Goal: Task Accomplishment & Management: Complete application form

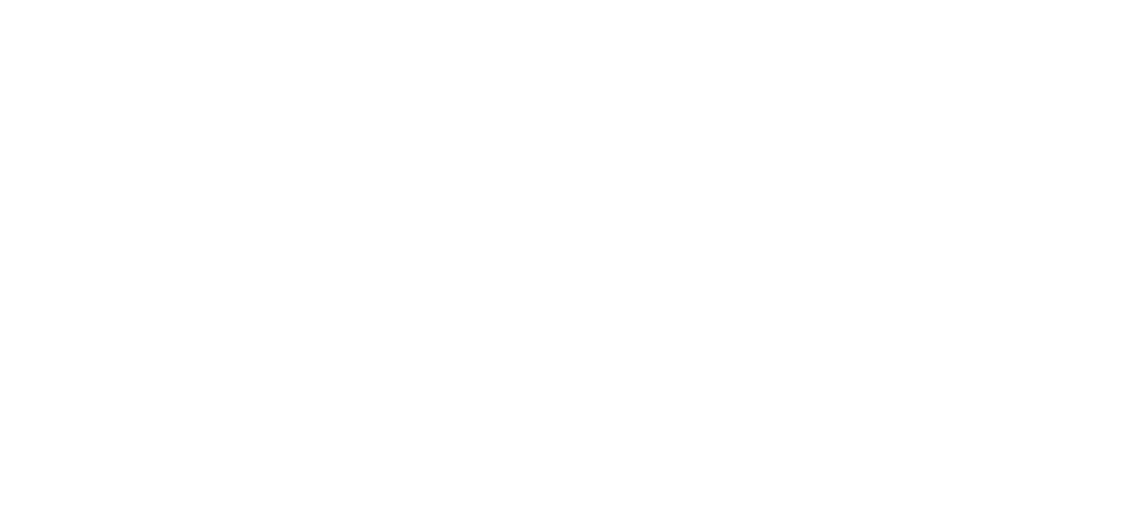
click at [274, 70] on body at bounding box center [565, 265] width 1131 height 531
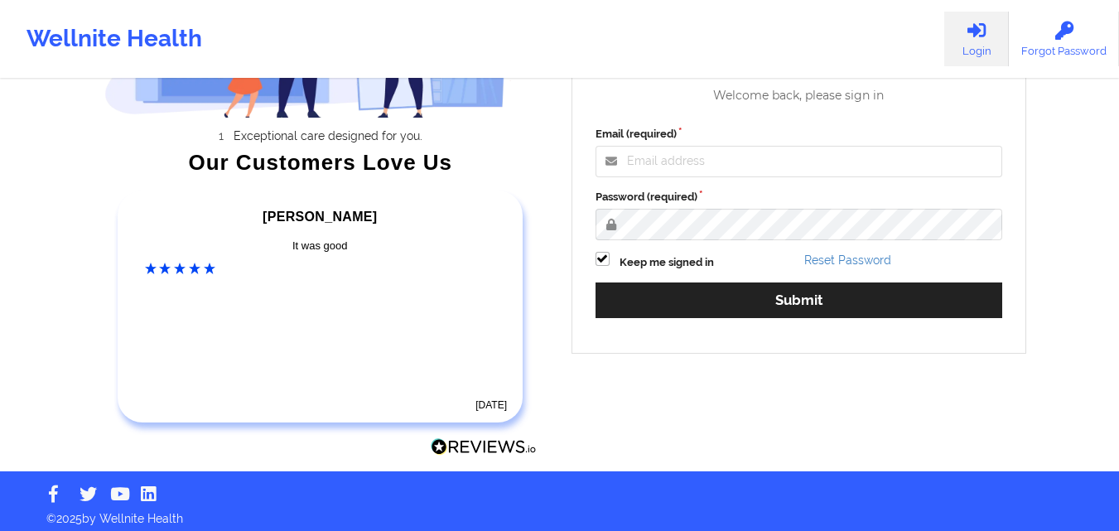
scroll to position [229, 0]
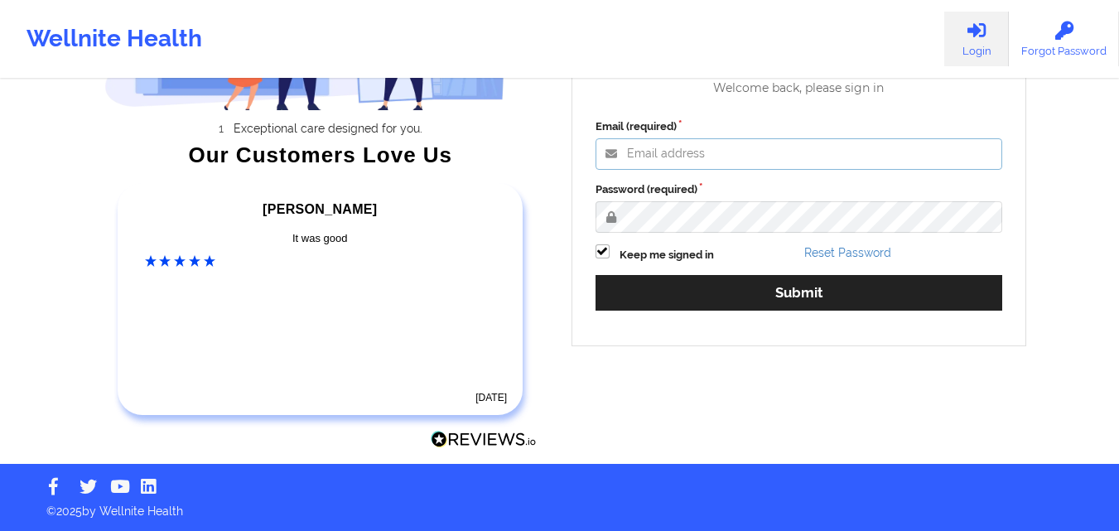
type input "mabel.asuquo@wellnite.com"
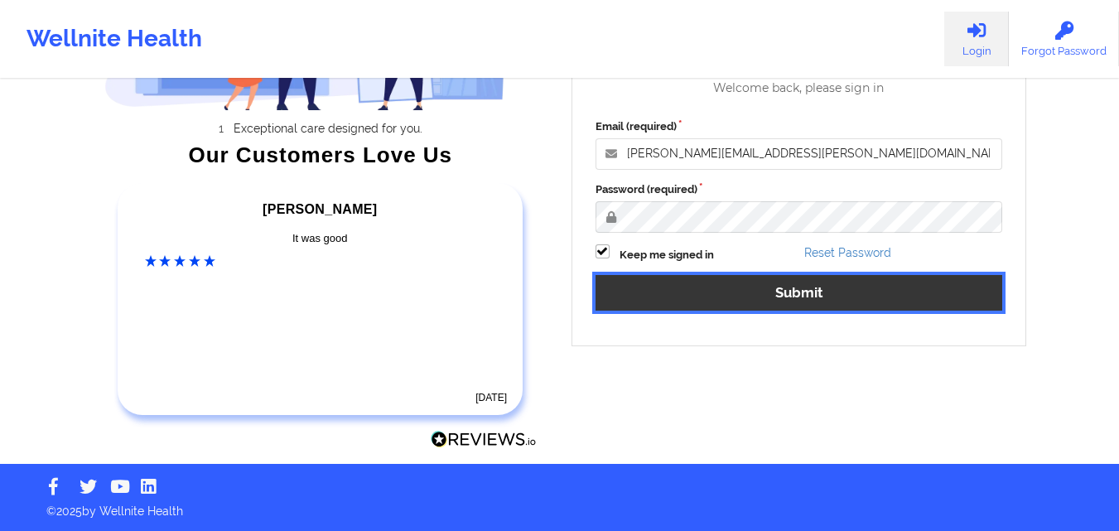
click at [694, 294] on button "Submit" at bounding box center [798, 293] width 407 height 36
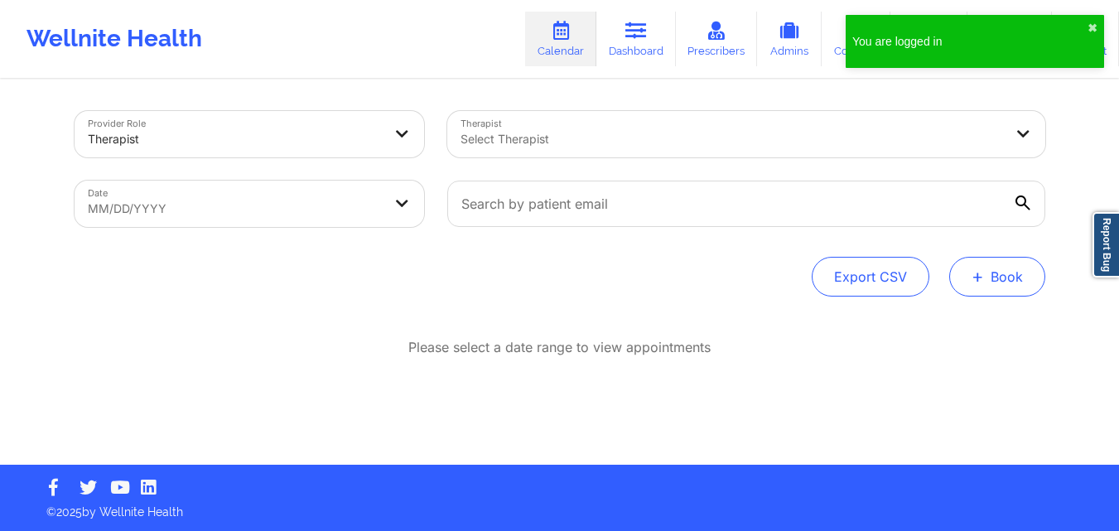
click at [1005, 271] on button "+ Book" at bounding box center [997, 277] width 96 height 40
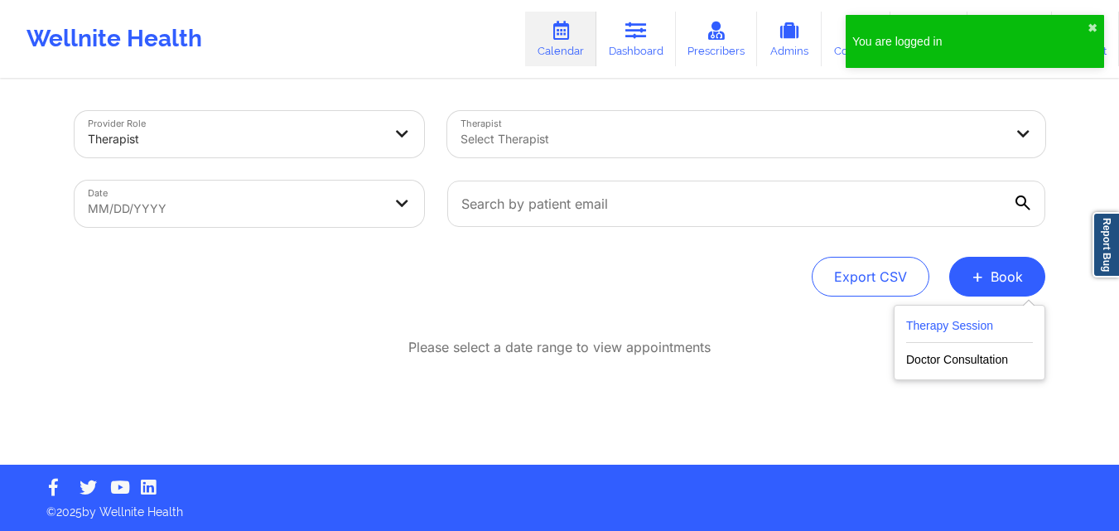
click at [952, 328] on button "Therapy Session" at bounding box center [969, 329] width 127 height 27
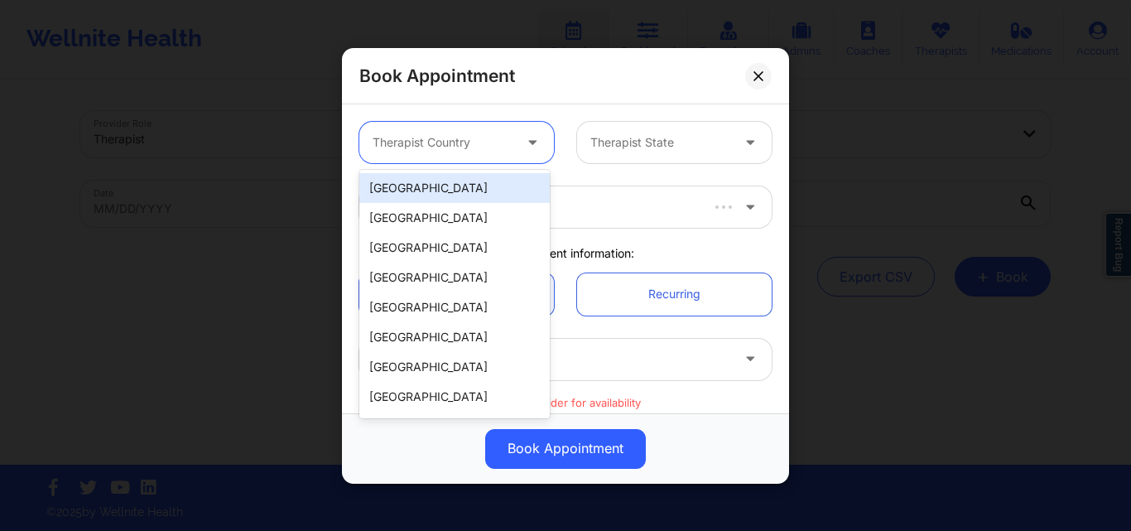
click at [435, 156] on div "Therapist Country" at bounding box center [436, 142] width 155 height 41
click at [435, 185] on div "United States" at bounding box center [454, 188] width 190 height 30
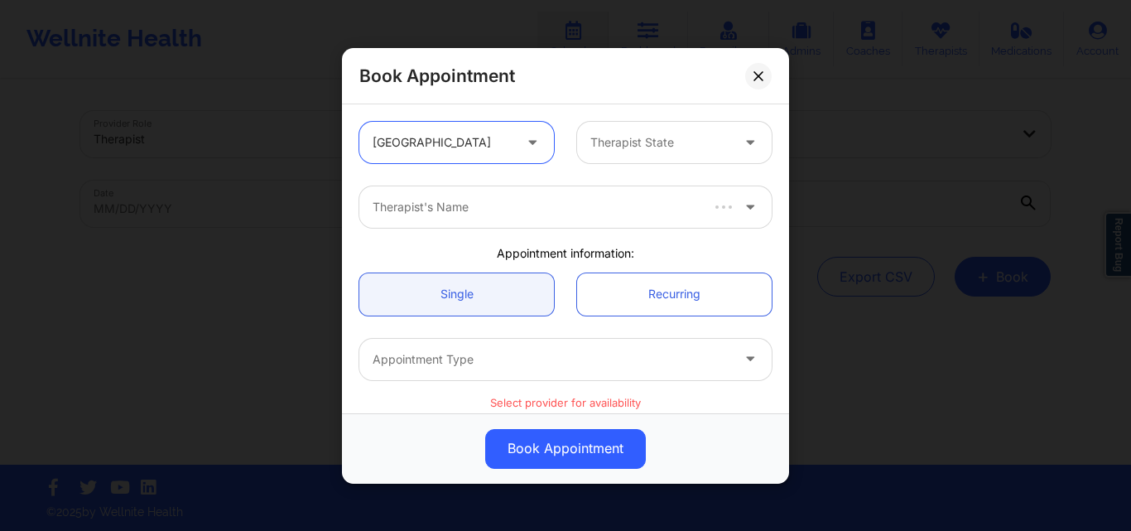
click at [606, 142] on div at bounding box center [661, 143] width 140 height 20
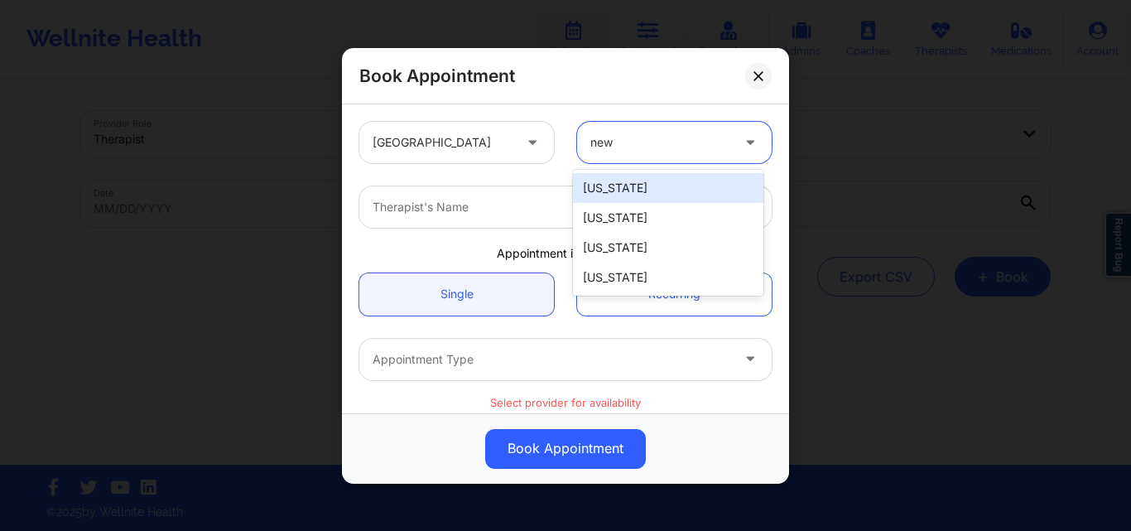
type input "new y"
click at [620, 186] on div "New York" at bounding box center [668, 188] width 190 height 30
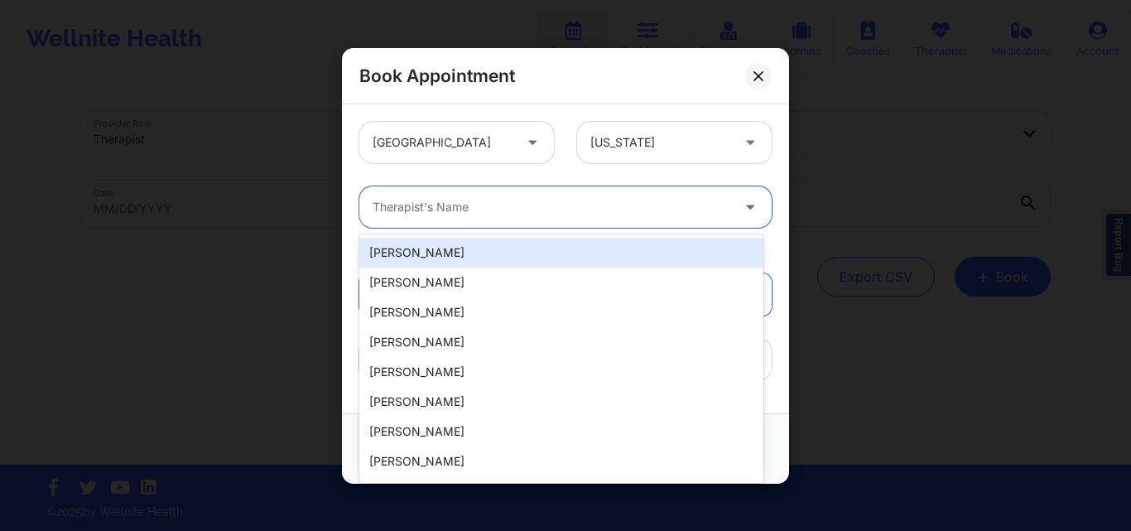
click at [570, 212] on div at bounding box center [552, 207] width 358 height 20
type input "richard ry"
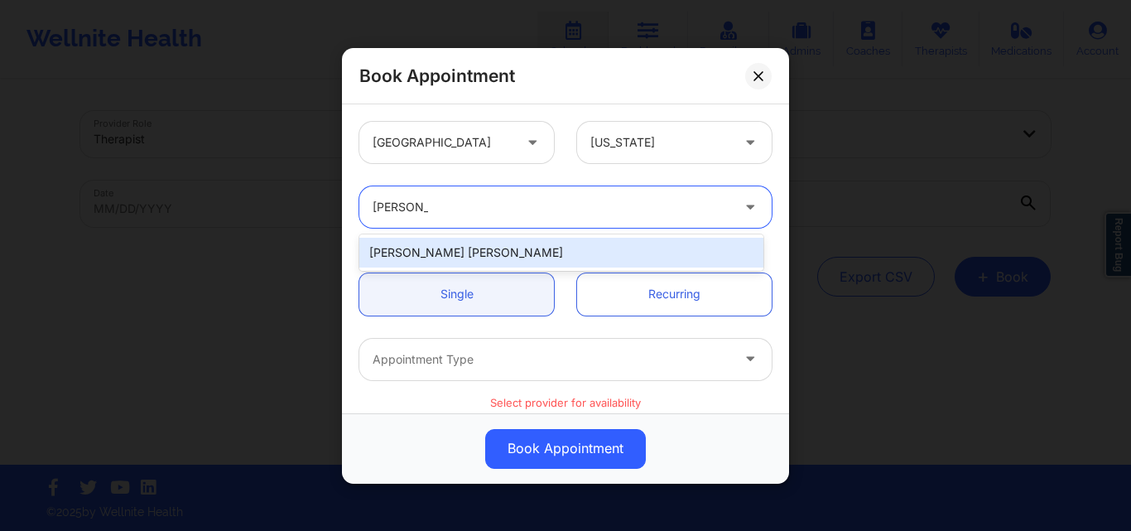
click at [563, 255] on div "Richard Ryan Kenneth Pollino" at bounding box center [561, 253] width 404 height 30
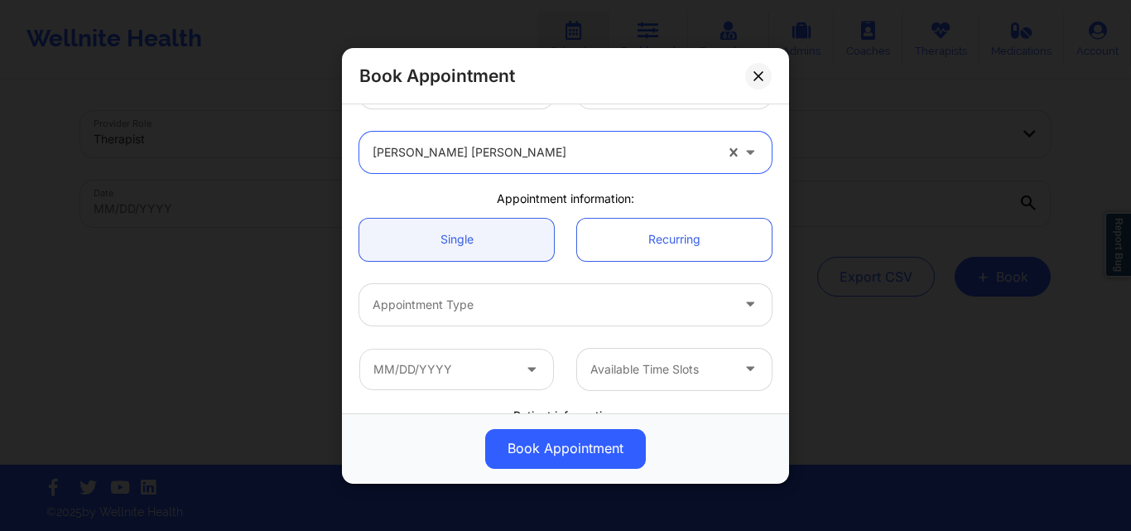
scroll to position [83, 0]
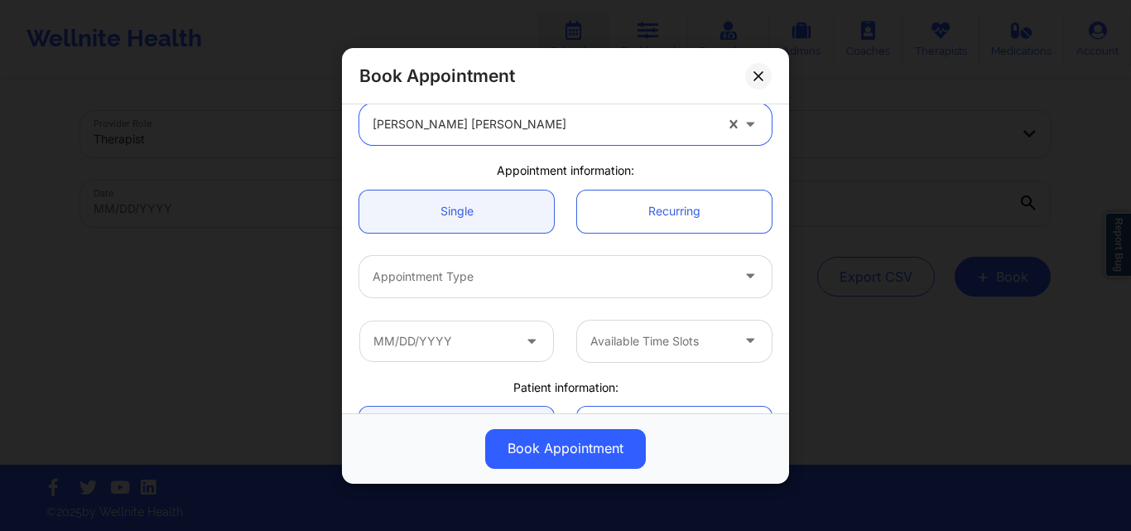
click at [460, 277] on div at bounding box center [552, 276] width 358 height 20
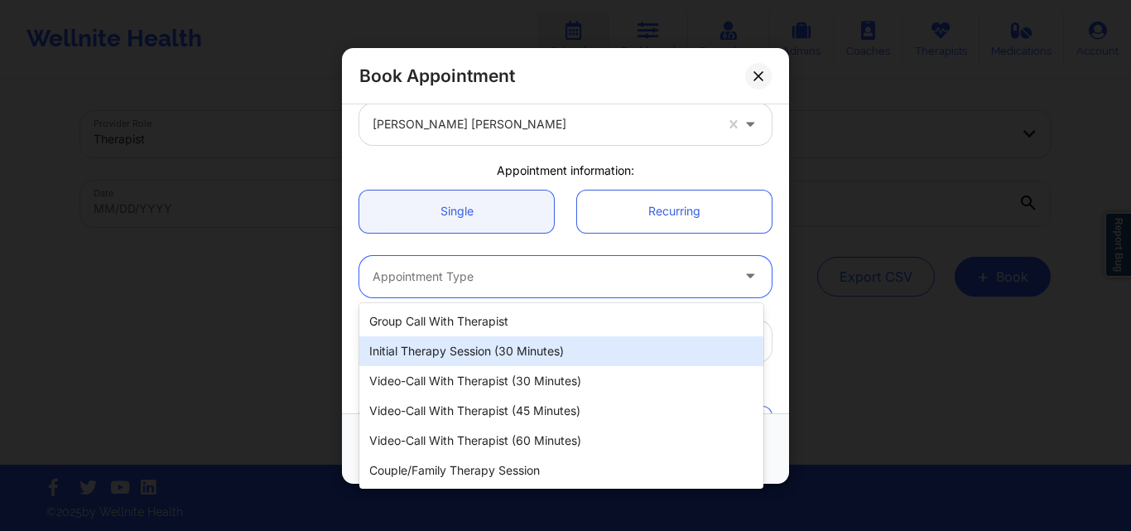
click at [456, 351] on div "Initial Therapy Session (30 minutes)" at bounding box center [561, 351] width 404 height 30
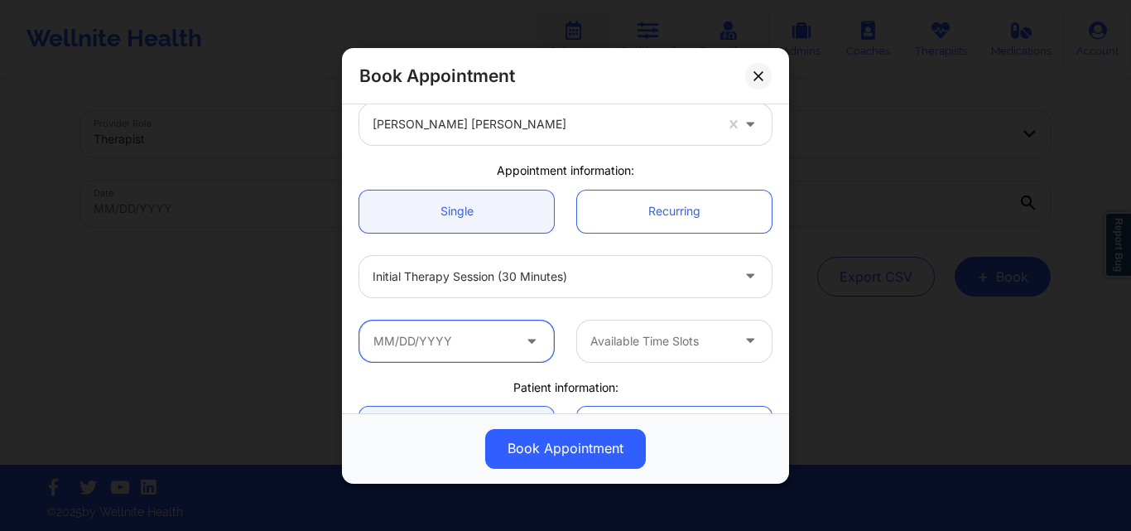
click at [453, 345] on input "text" at bounding box center [456, 340] width 195 height 41
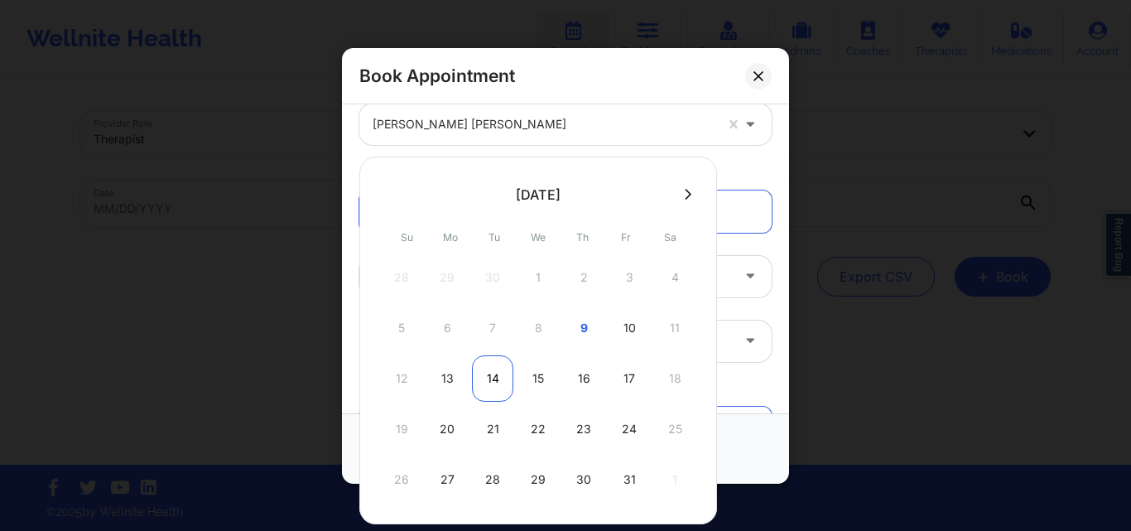
click at [482, 381] on div "14" at bounding box center [492, 378] width 41 height 46
type input "10/14/2025"
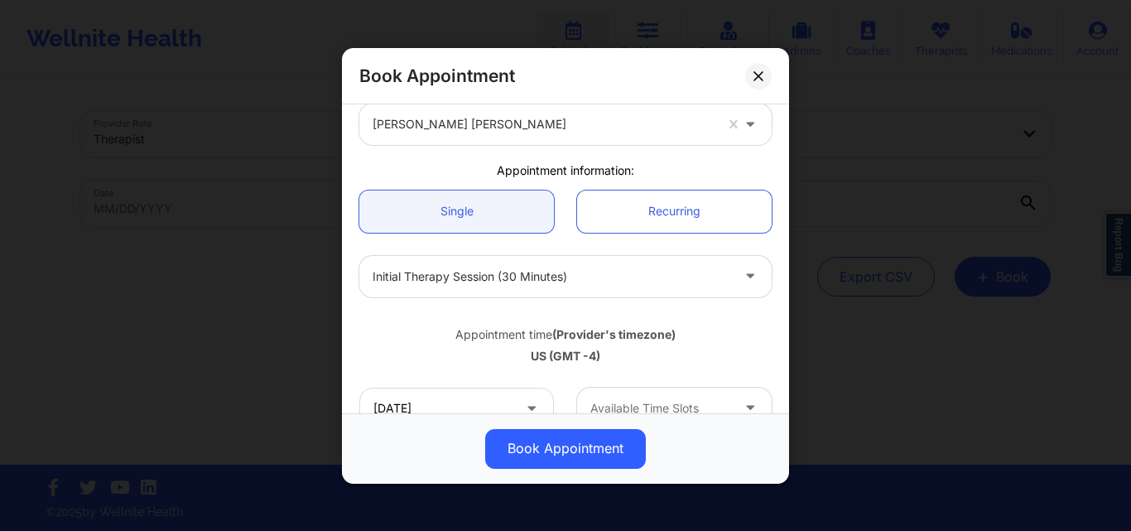
scroll to position [166, 0]
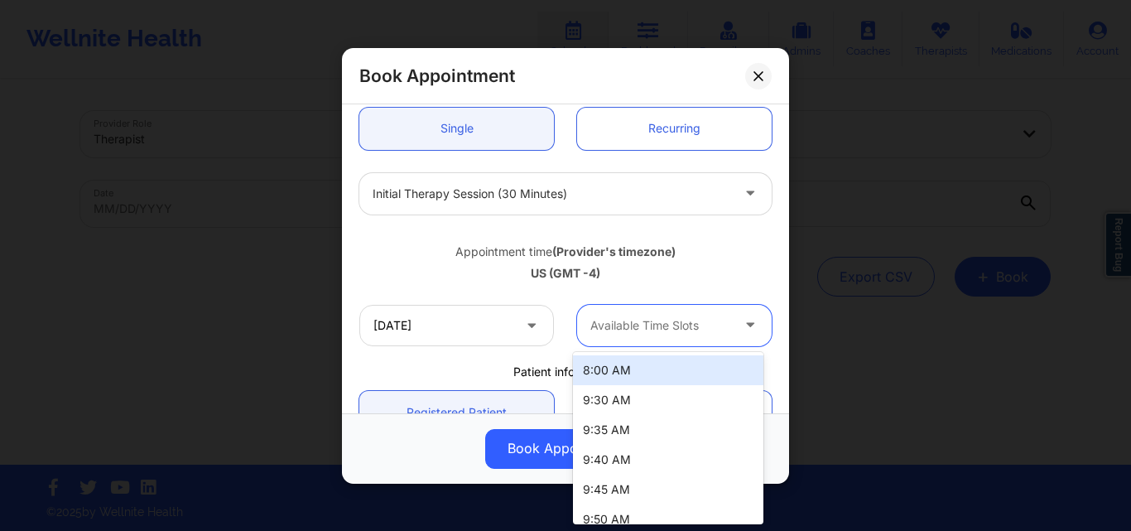
click at [619, 325] on div at bounding box center [661, 326] width 140 height 20
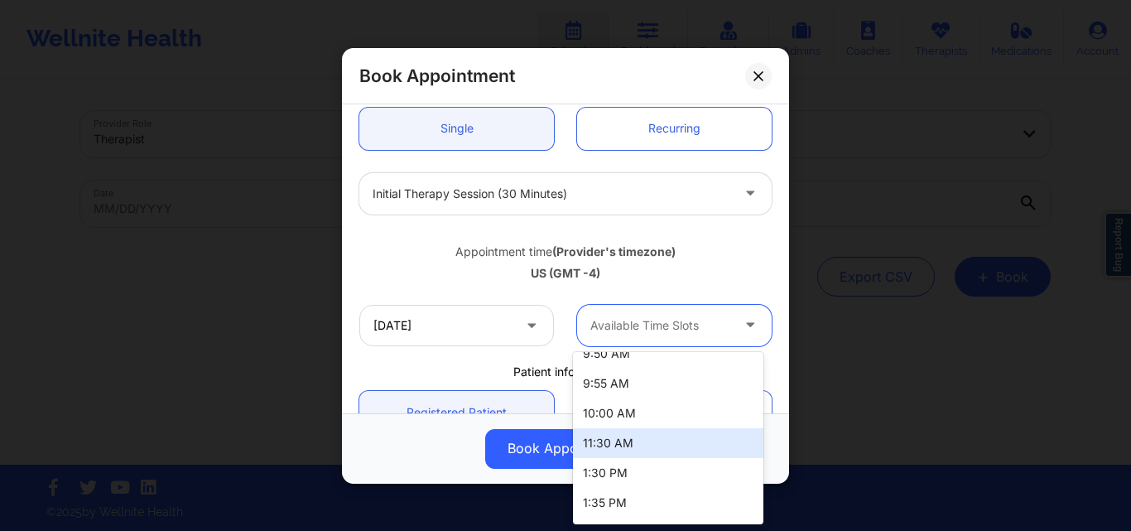
click at [634, 444] on div "11:30 AM" at bounding box center [668, 443] width 190 height 30
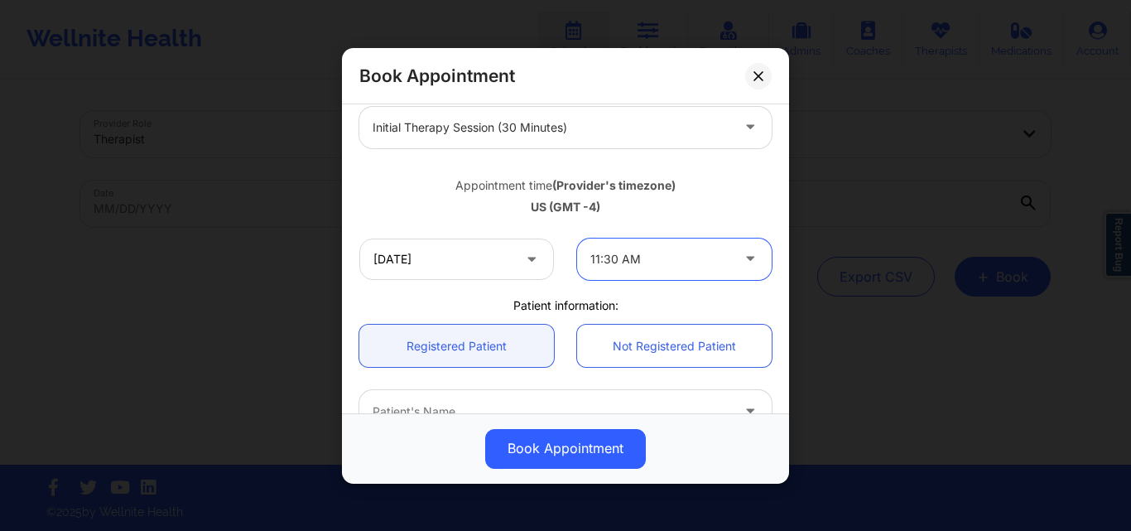
scroll to position [331, 0]
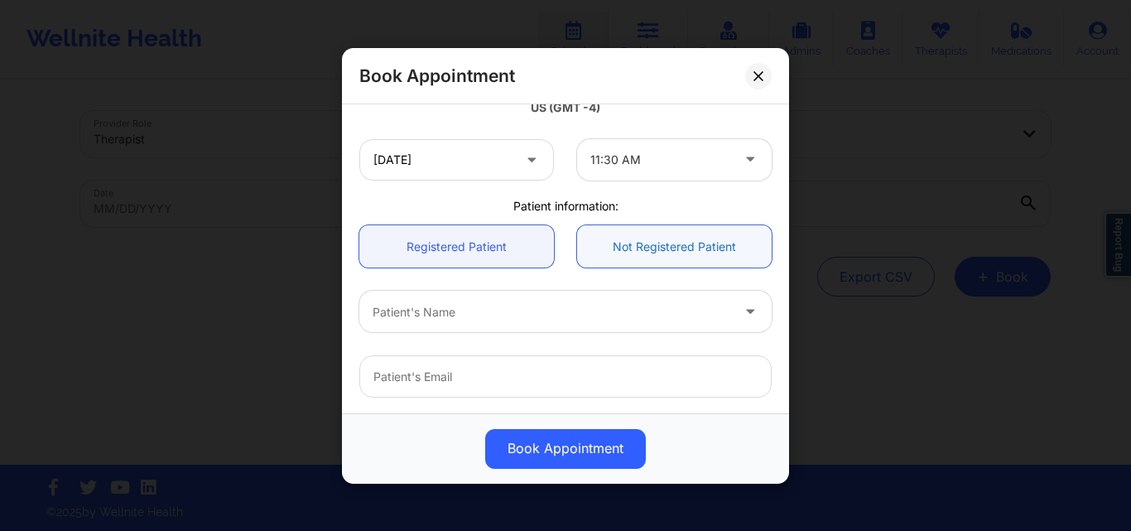
click at [615, 237] on link "Not Registered Patient" at bounding box center [674, 246] width 195 height 42
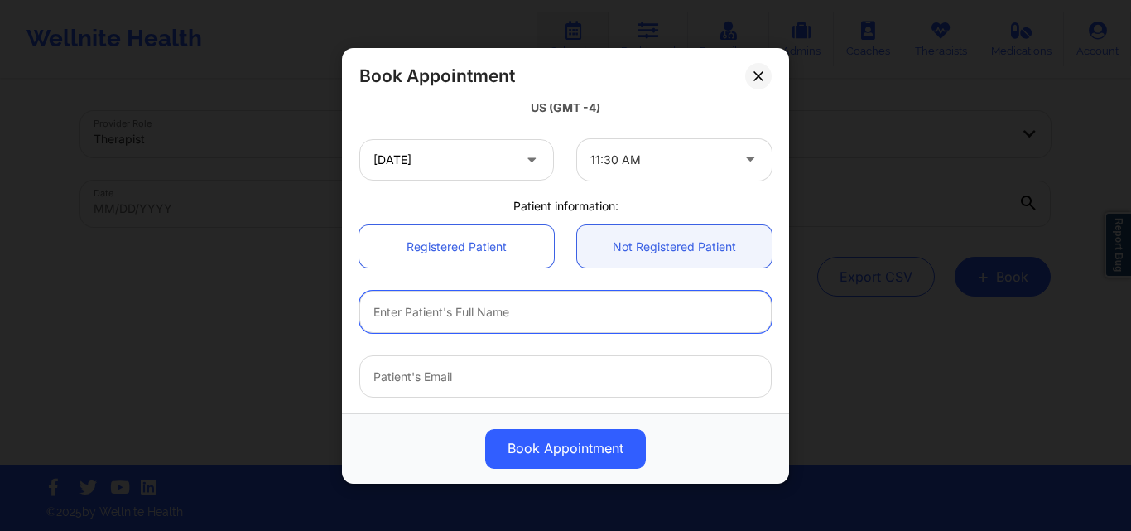
click at [431, 311] on input "text" at bounding box center [565, 312] width 412 height 42
type input "Daniel Kelley"
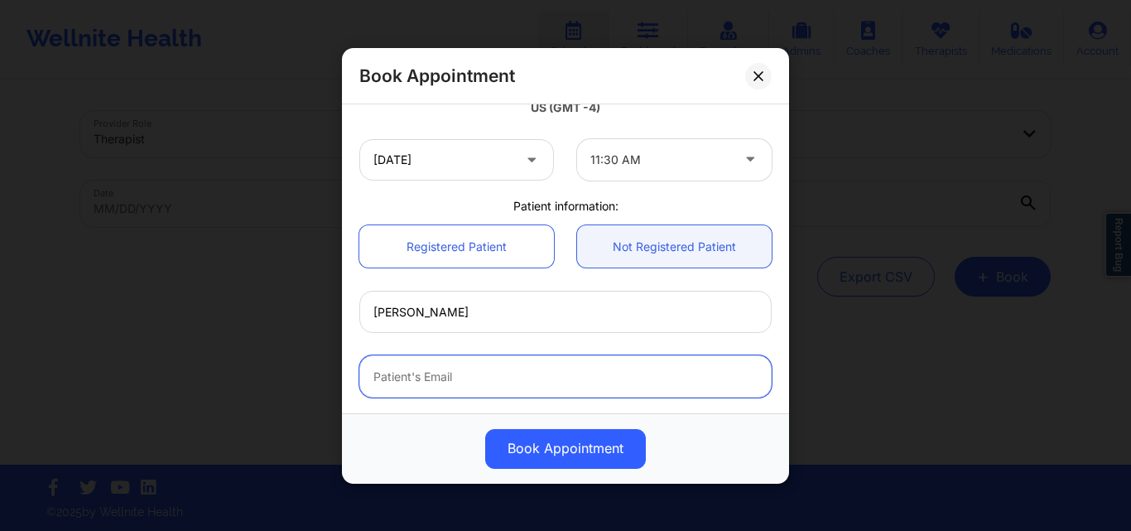
click at [567, 373] on input "email" at bounding box center [565, 376] width 412 height 42
paste input "danieljohnkelley@gmail.com"
type input "danieljohnkelley@gmail.com"
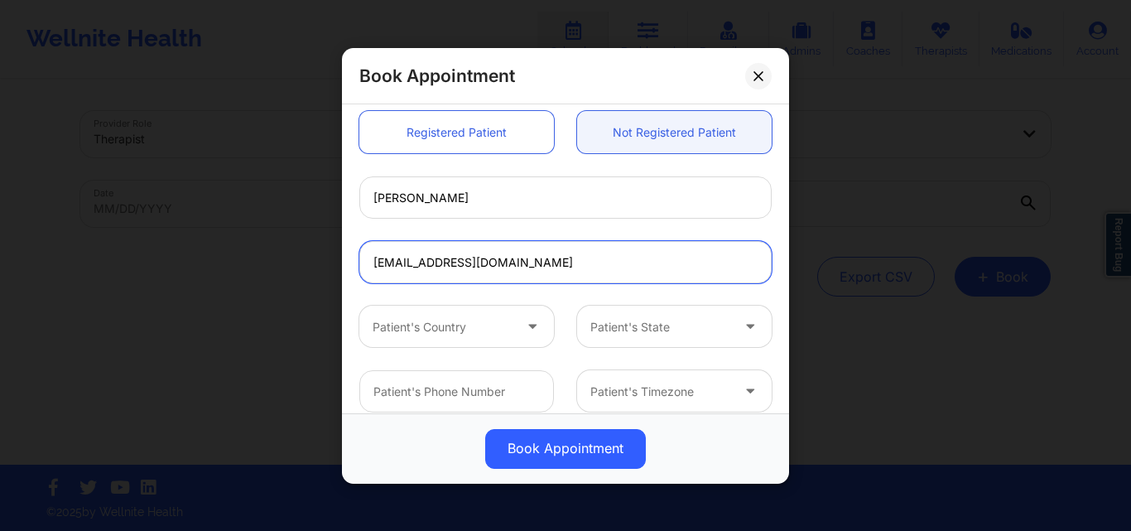
scroll to position [461, 0]
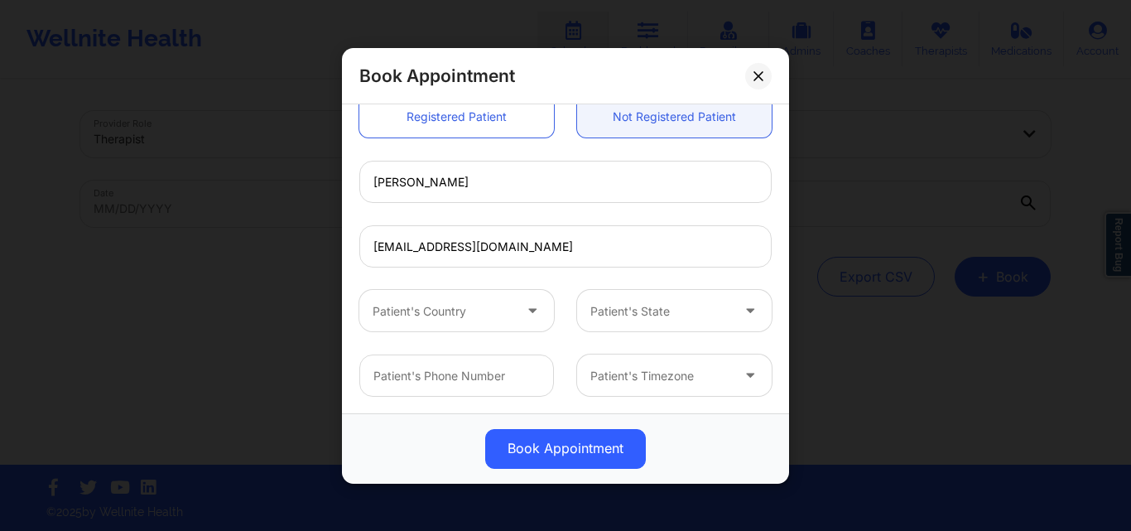
click at [441, 314] on div at bounding box center [443, 311] width 140 height 20
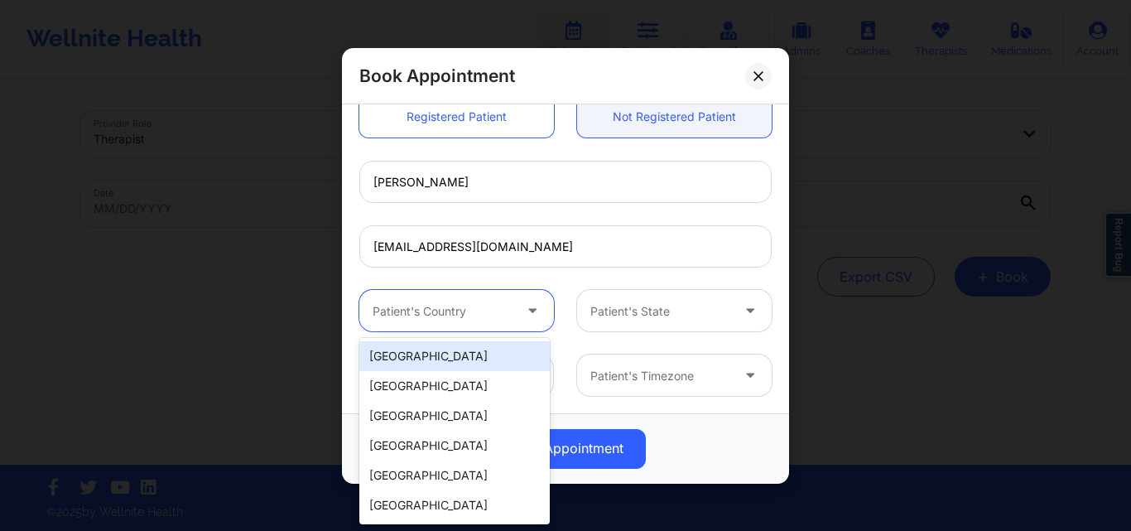
click at [436, 348] on div "United States" at bounding box center [454, 356] width 190 height 30
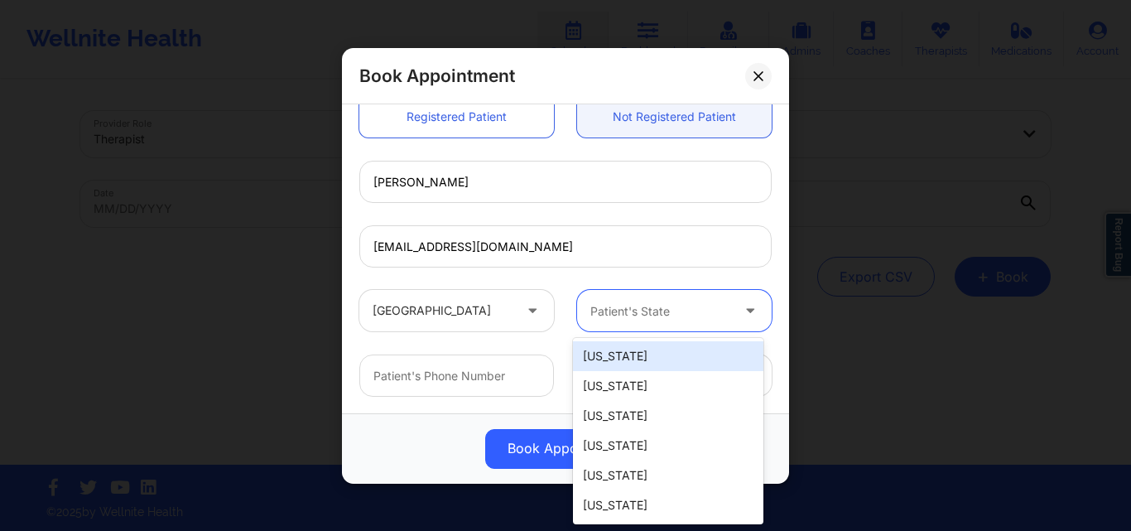
click at [629, 311] on div at bounding box center [661, 311] width 140 height 20
type input "new"
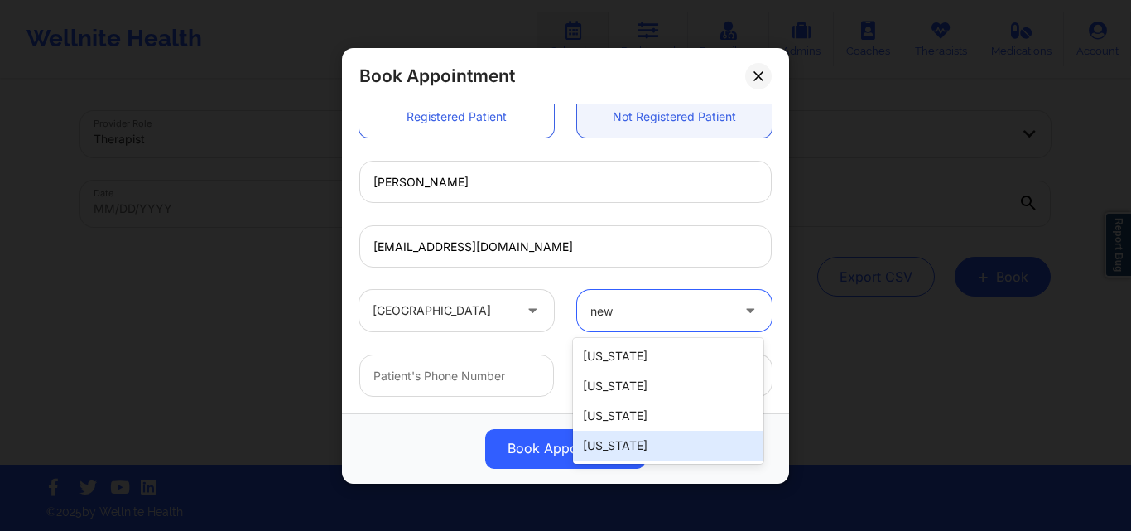
click at [620, 454] on div "New York" at bounding box center [668, 446] width 190 height 30
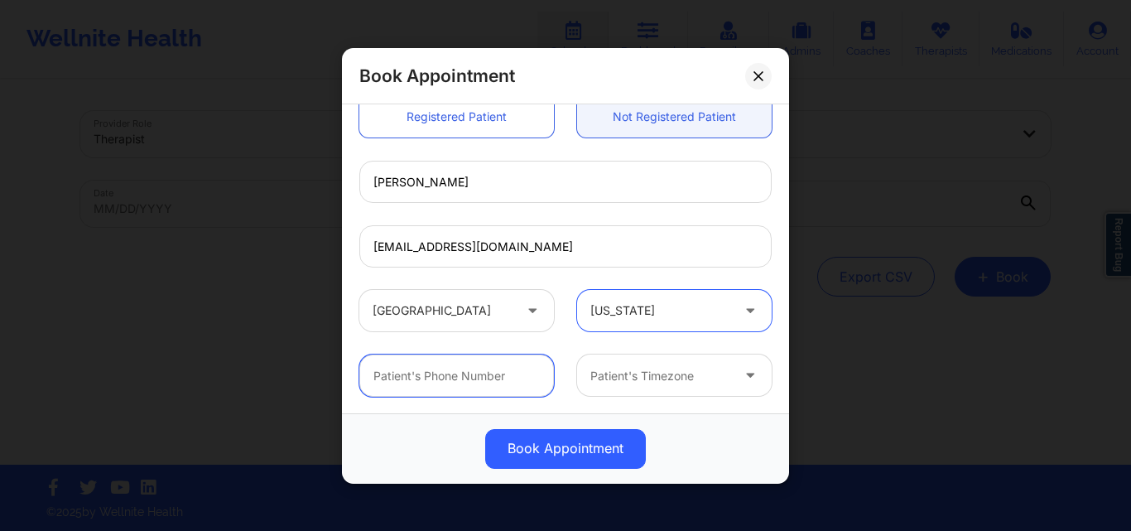
click at [438, 374] on input "text" at bounding box center [456, 375] width 195 height 42
paste input "(917) 647-6369"
type input "(917) 647-6369"
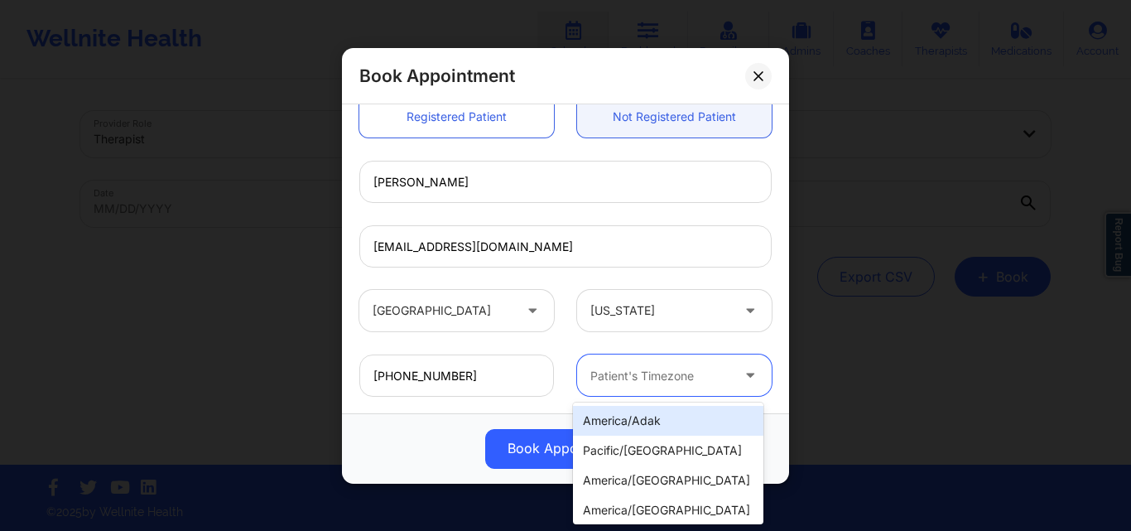
click at [657, 392] on div "Patient's Timezone" at bounding box center [654, 374] width 155 height 41
type input "new"
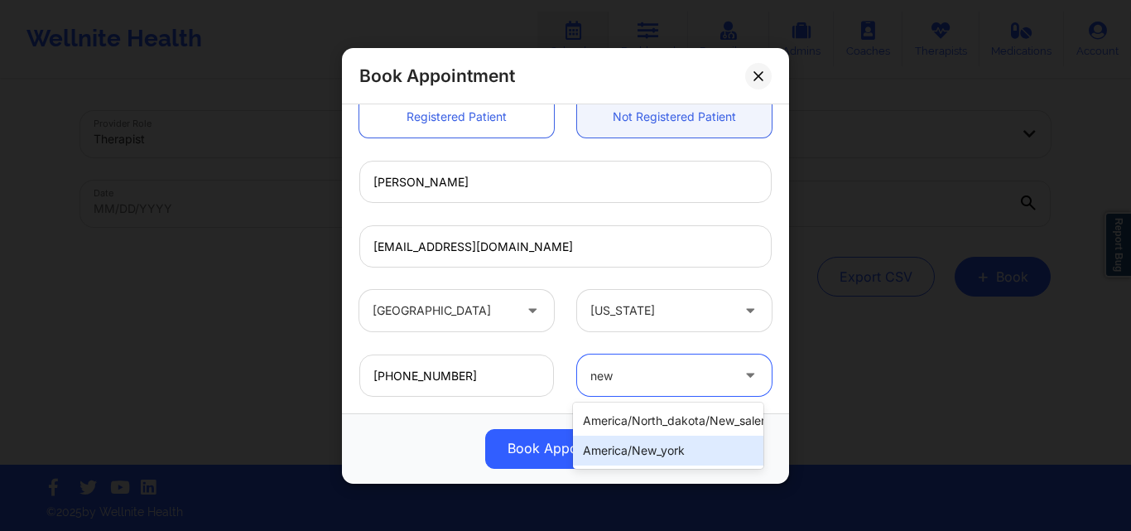
click at [649, 457] on div "america/new_york" at bounding box center [668, 451] width 190 height 30
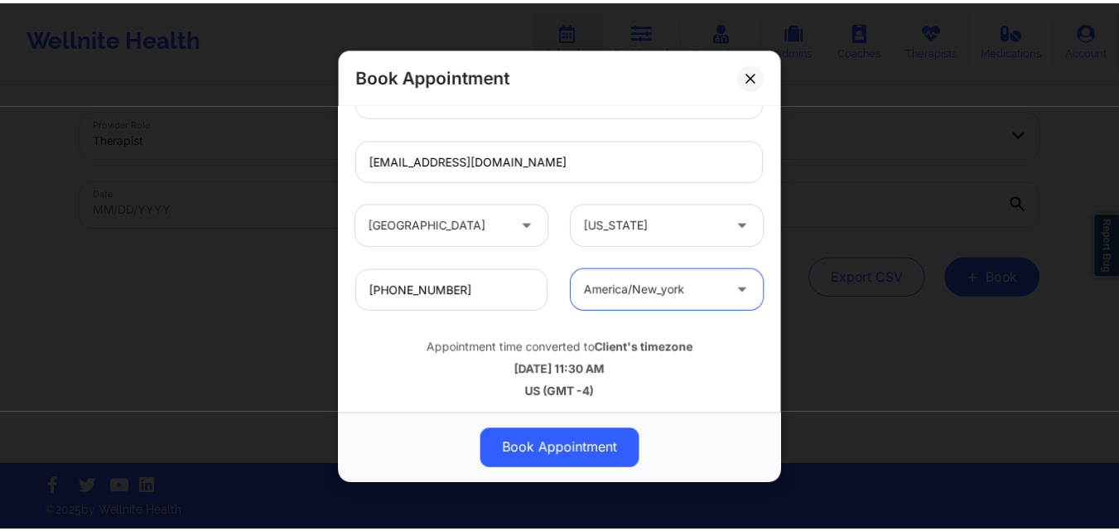
scroll to position [551, 0]
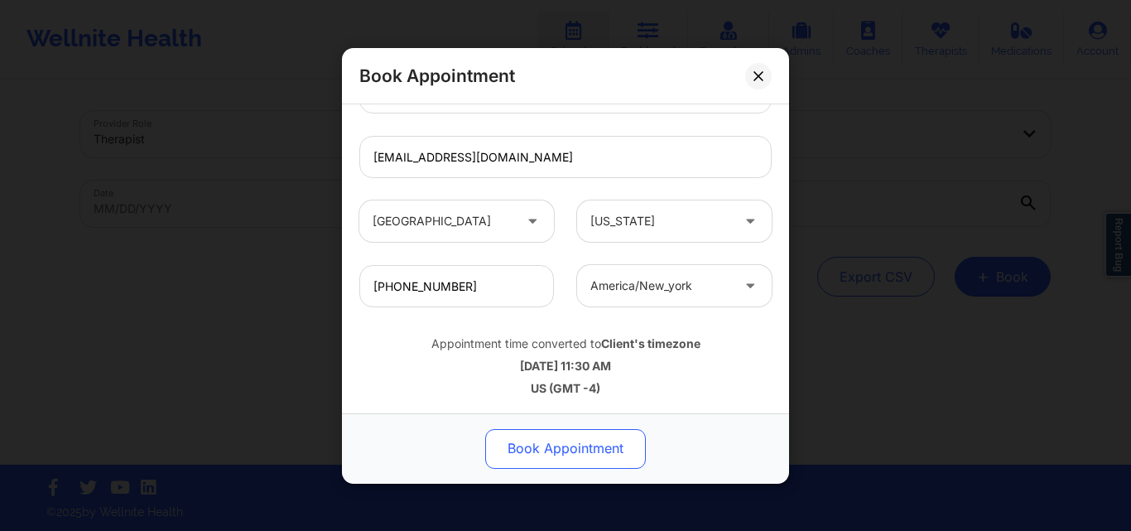
click at [546, 456] on button "Book Appointment" at bounding box center [565, 448] width 161 height 40
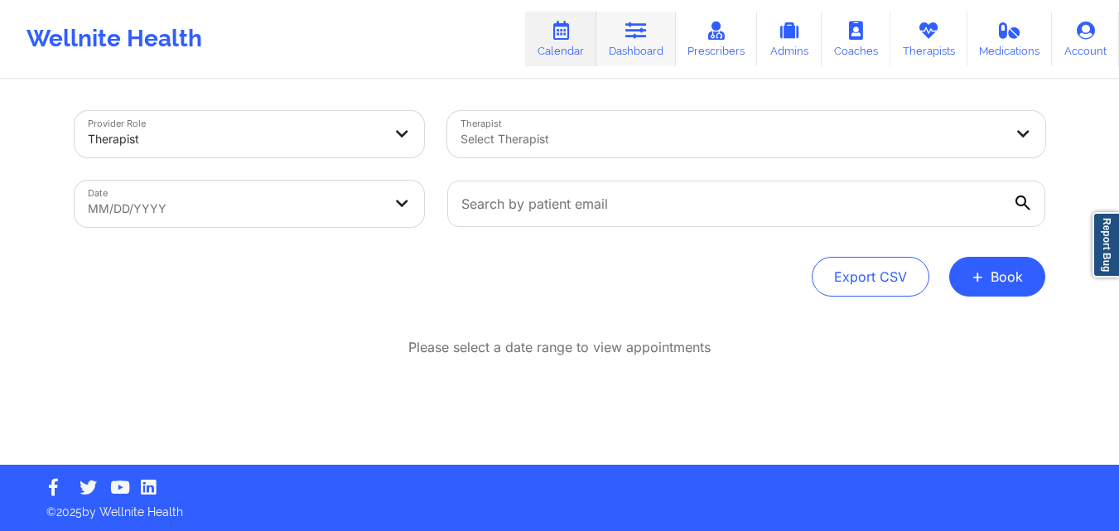
click at [631, 45] on link "Dashboard" at bounding box center [636, 39] width 80 height 55
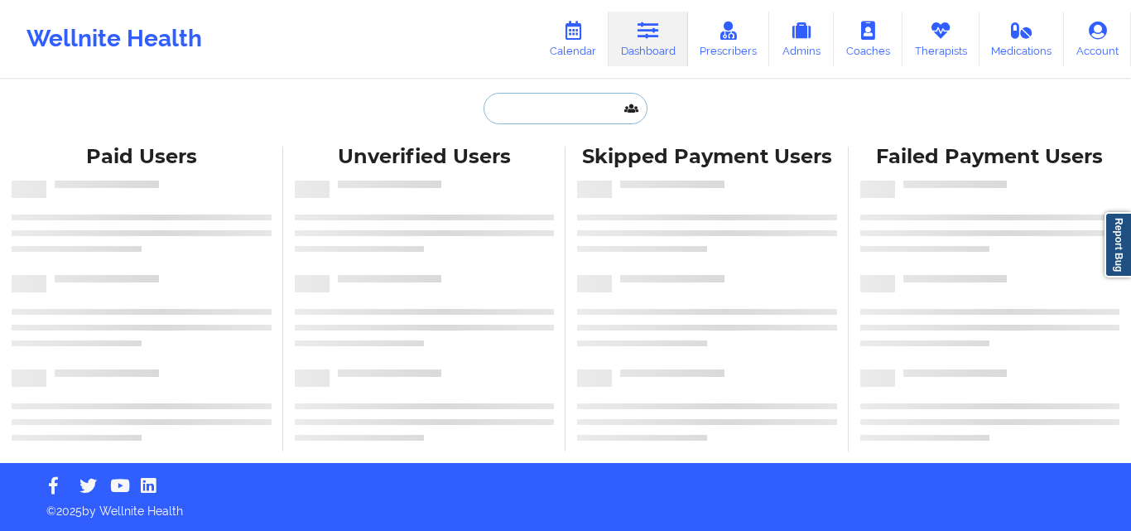
click at [579, 108] on input "text" at bounding box center [566, 108] width 164 height 31
paste input "REBECCA STINSON"
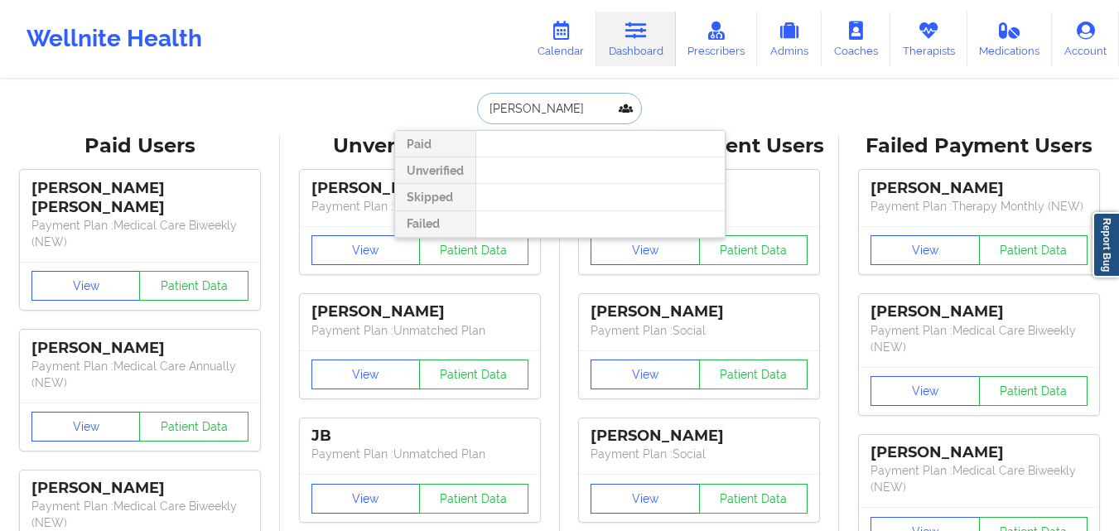
click at [544, 112] on input "REBECCA STINSON" at bounding box center [559, 108] width 164 height 31
type input "STINSON"
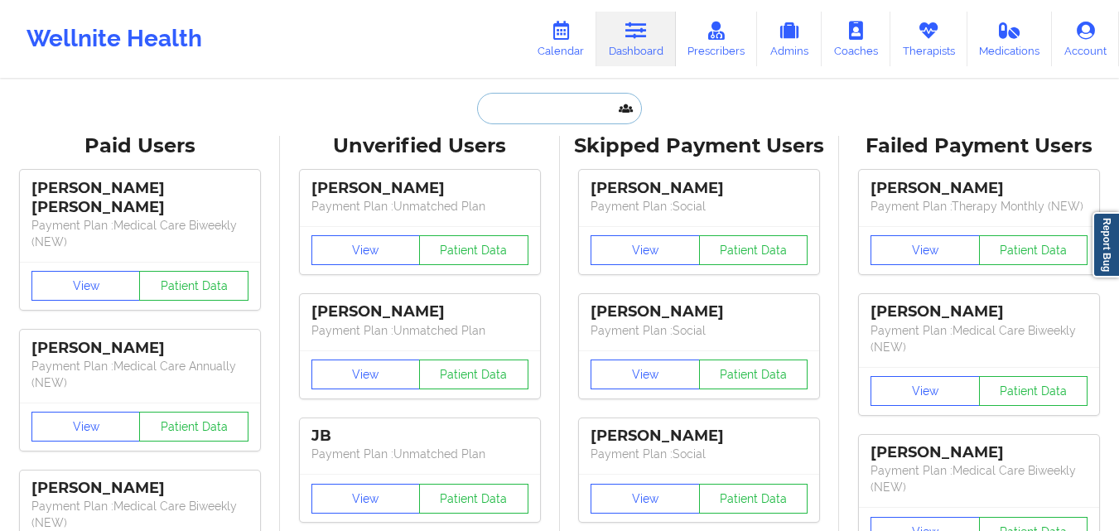
paste input "Ramon E Alejandre"
type input "Ramon E Alejandre"
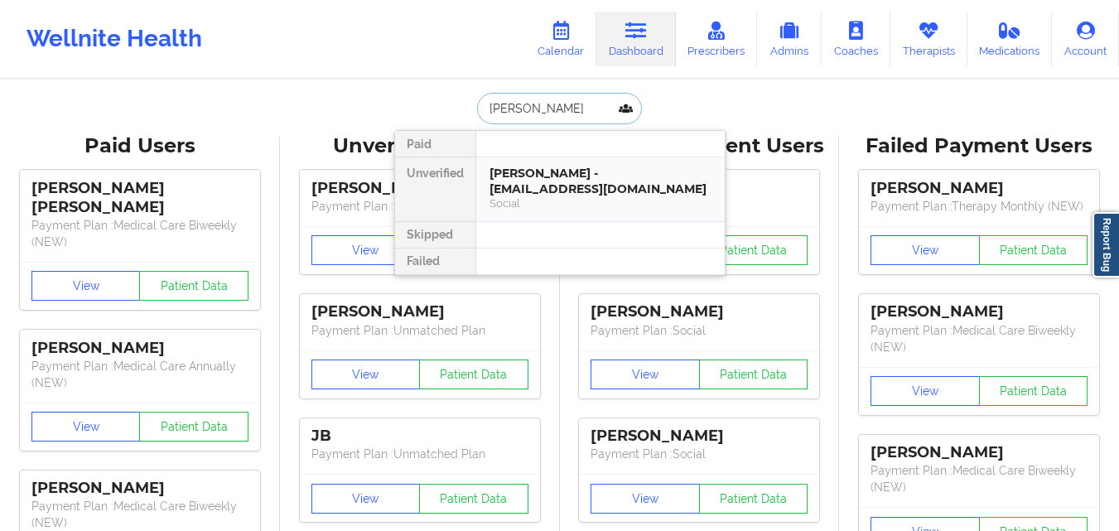
click at [543, 185] on div "Ramon E Alejandre - mexrea@yahoo.com" at bounding box center [600, 181] width 222 height 31
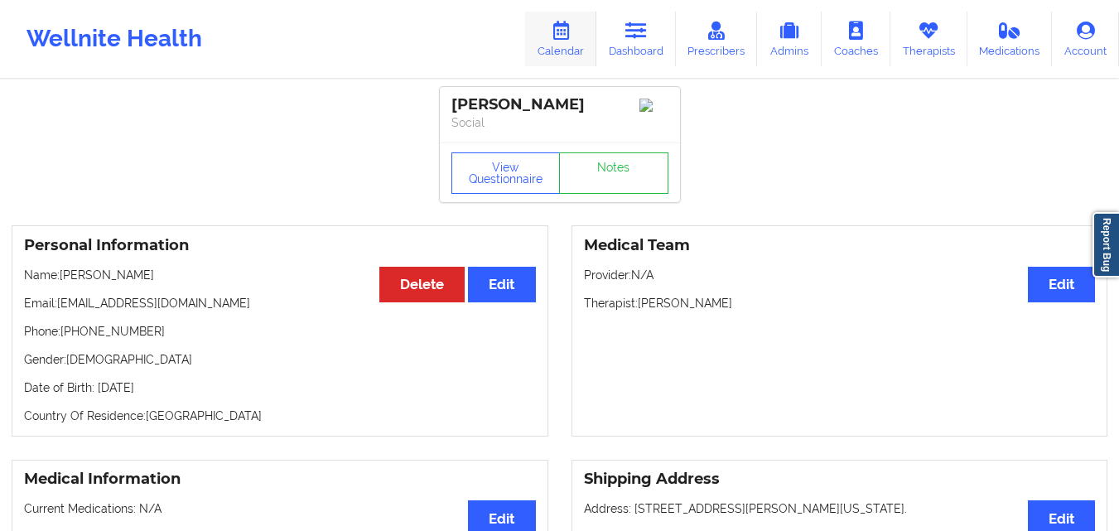
click at [563, 31] on icon at bounding box center [561, 31] width 22 height 18
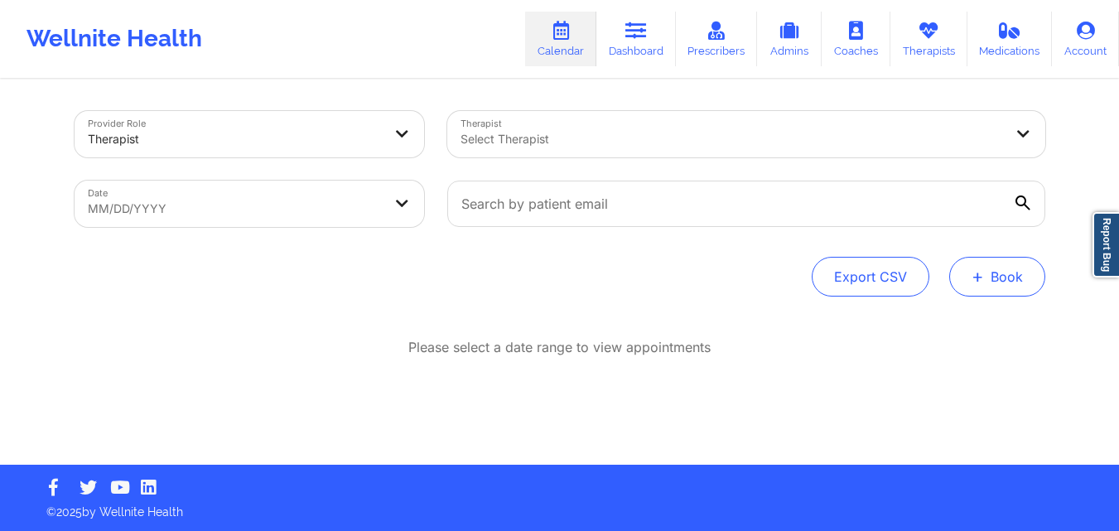
click at [998, 261] on button "+ Book" at bounding box center [997, 277] width 96 height 40
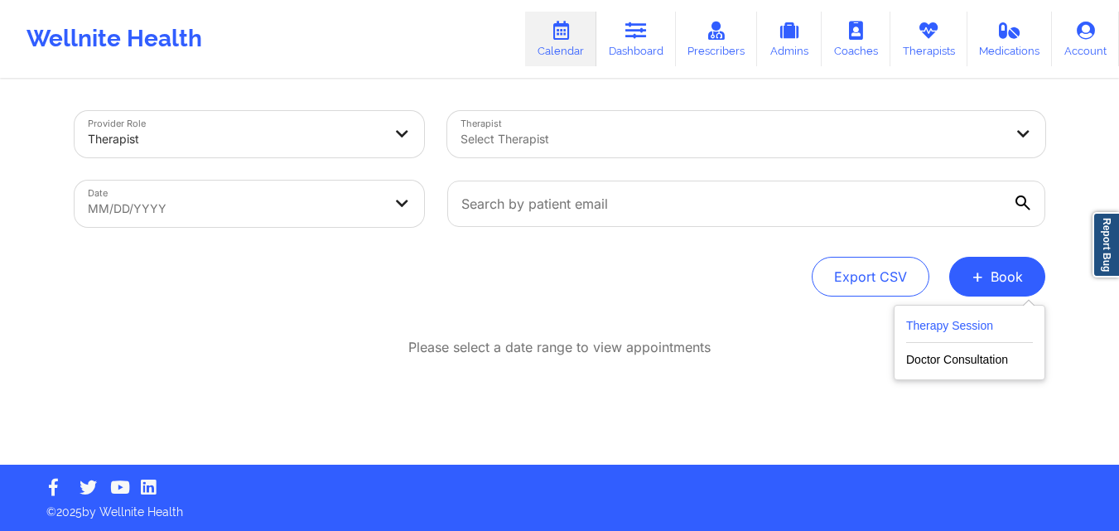
click at [974, 318] on button "Therapy Session" at bounding box center [969, 329] width 127 height 27
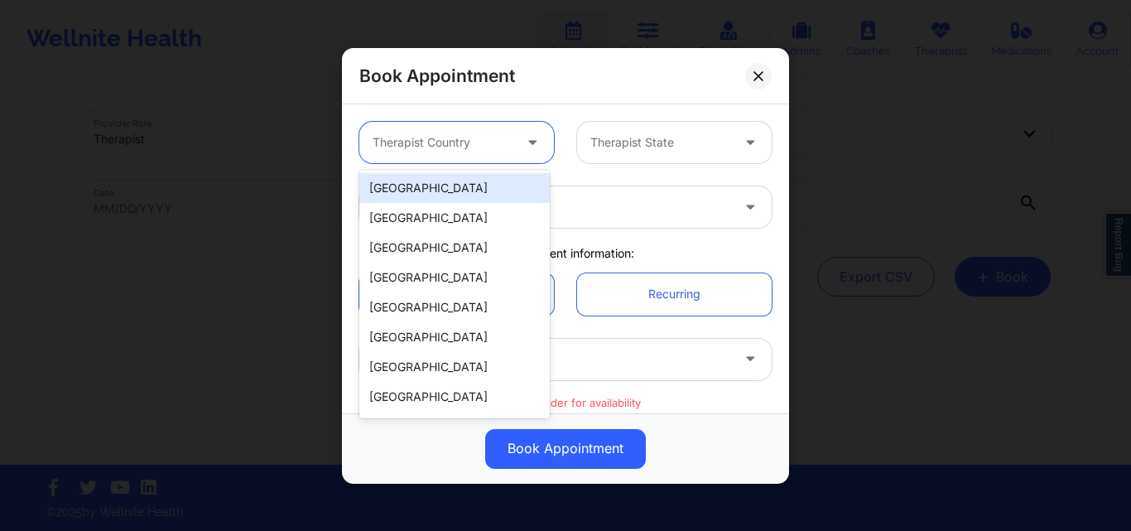
click at [433, 139] on div at bounding box center [443, 143] width 140 height 20
click at [444, 189] on div "United States" at bounding box center [454, 188] width 190 height 30
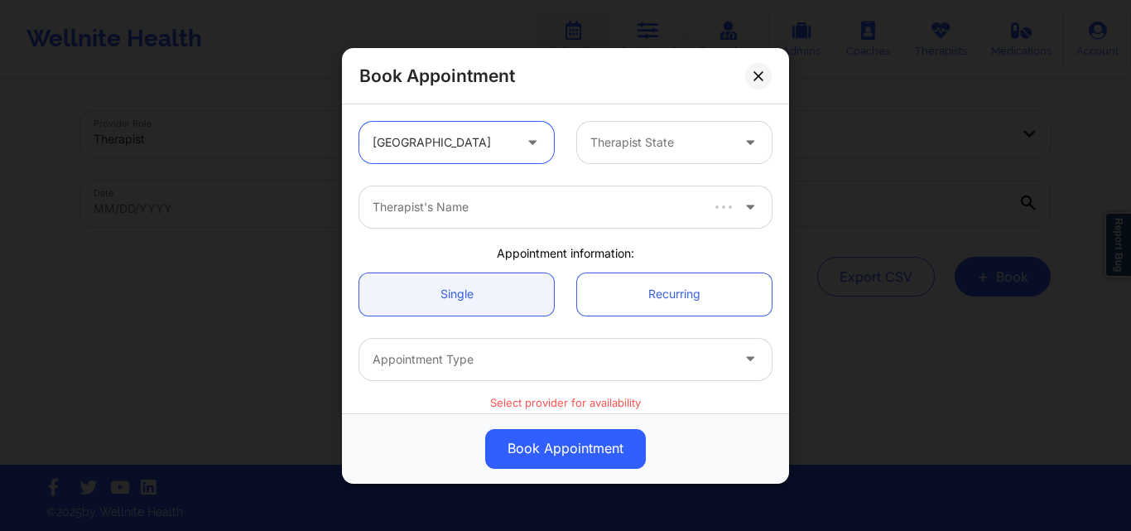
click at [657, 134] on div at bounding box center [661, 143] width 140 height 20
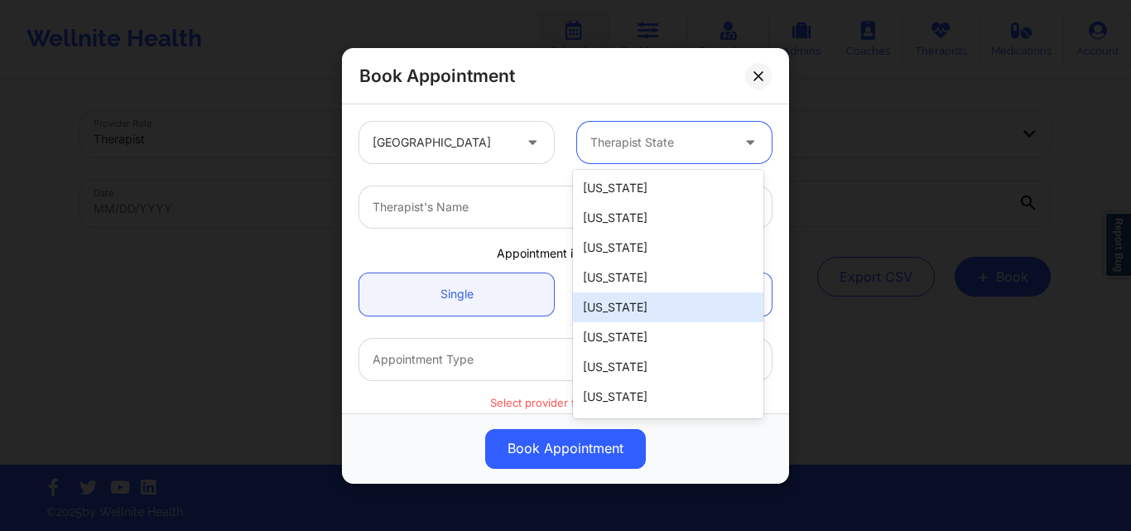
click at [636, 303] on div "California" at bounding box center [668, 307] width 190 height 30
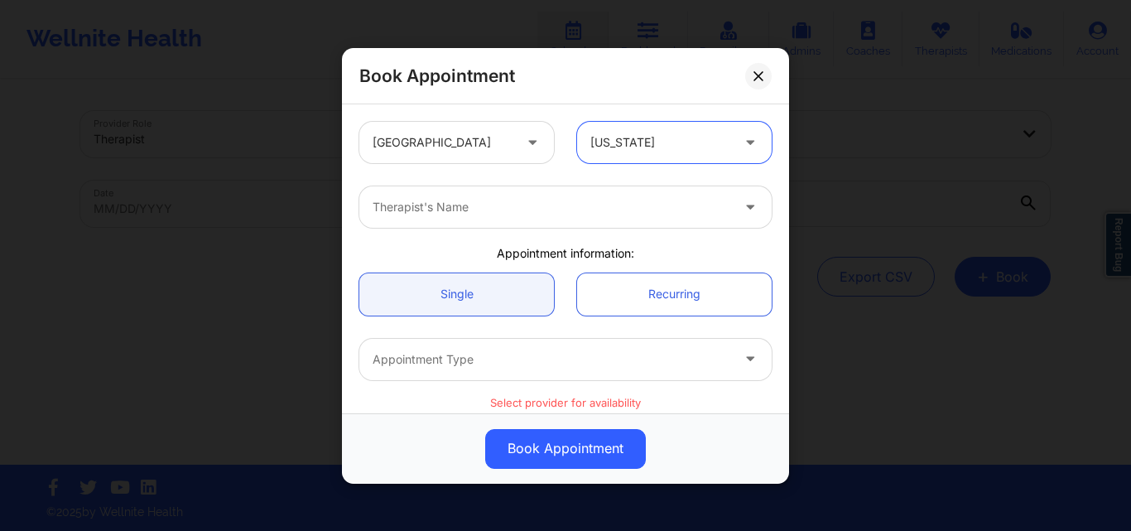
click at [484, 210] on div at bounding box center [552, 207] width 358 height 20
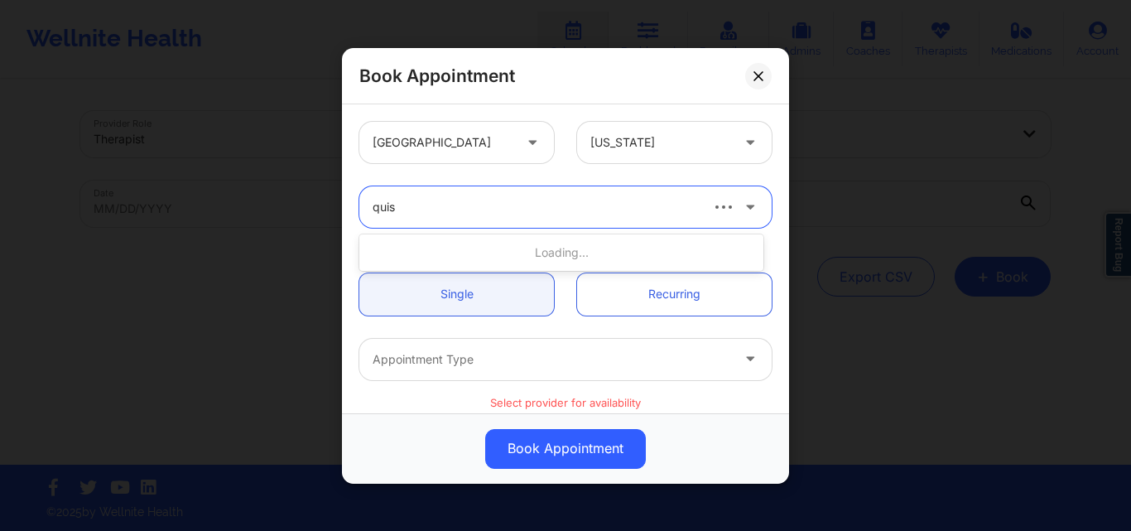
type input "quish"
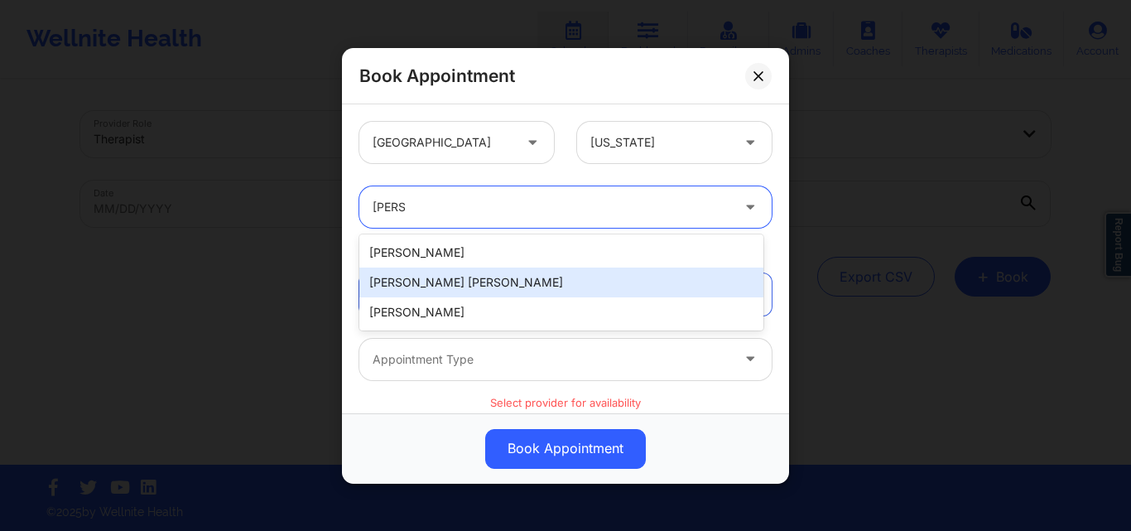
click at [477, 286] on div "Quisha Monique Castro" at bounding box center [561, 283] width 404 height 30
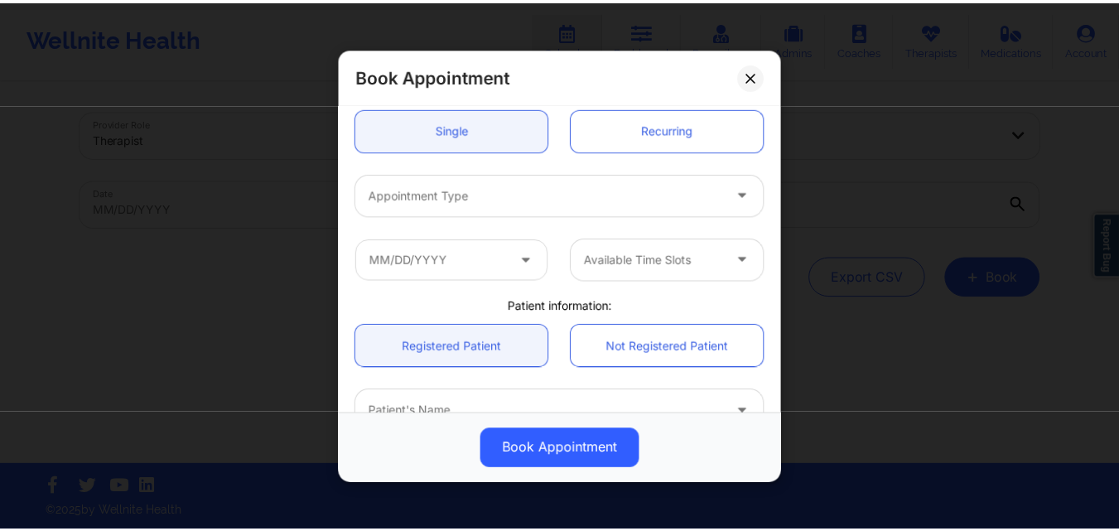
scroll to position [166, 0]
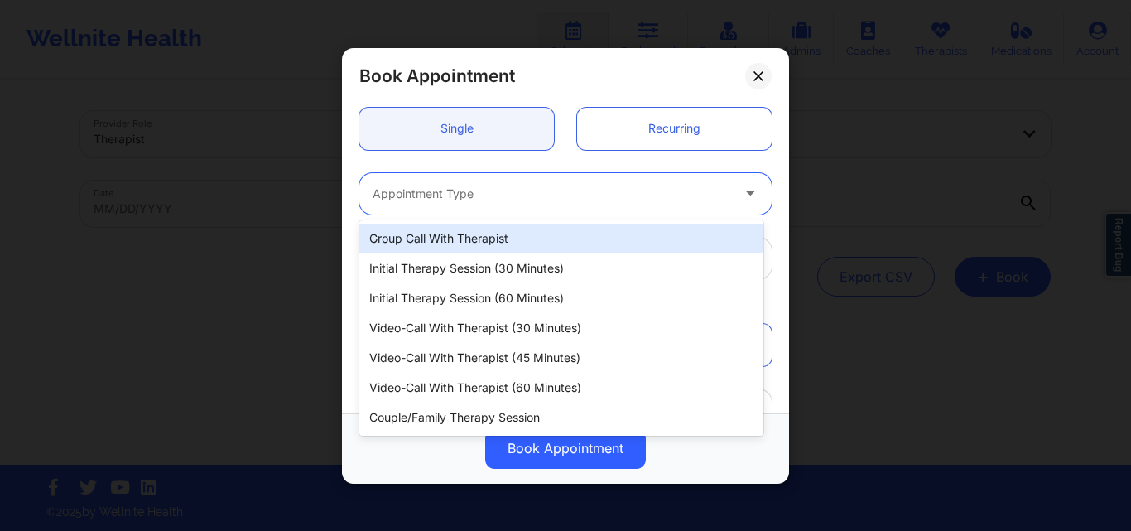
click at [487, 180] on div "Appointment Type" at bounding box center [545, 192] width 373 height 41
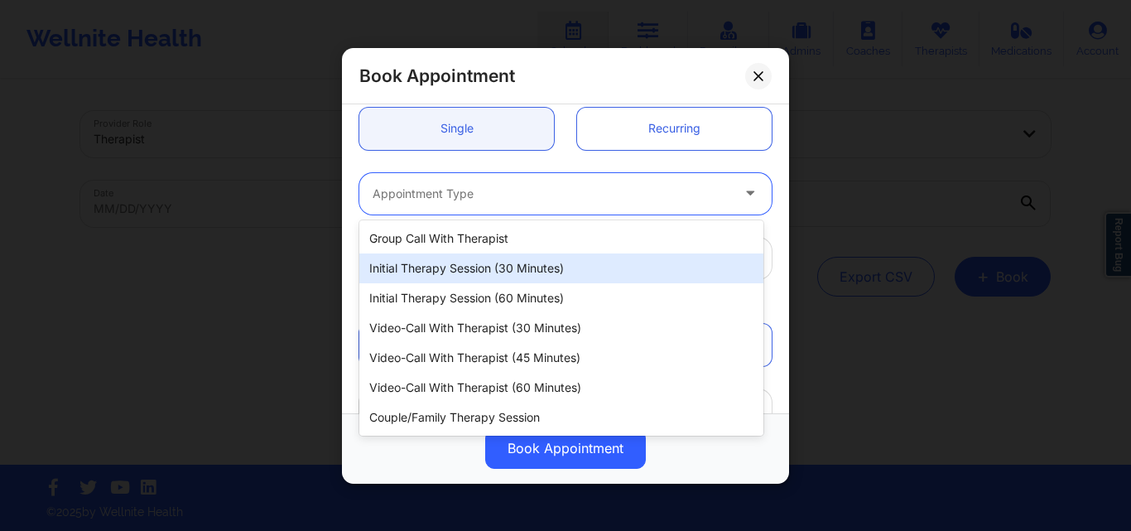
click at [469, 265] on div "Initial Therapy Session (30 minutes)" at bounding box center [561, 268] width 404 height 30
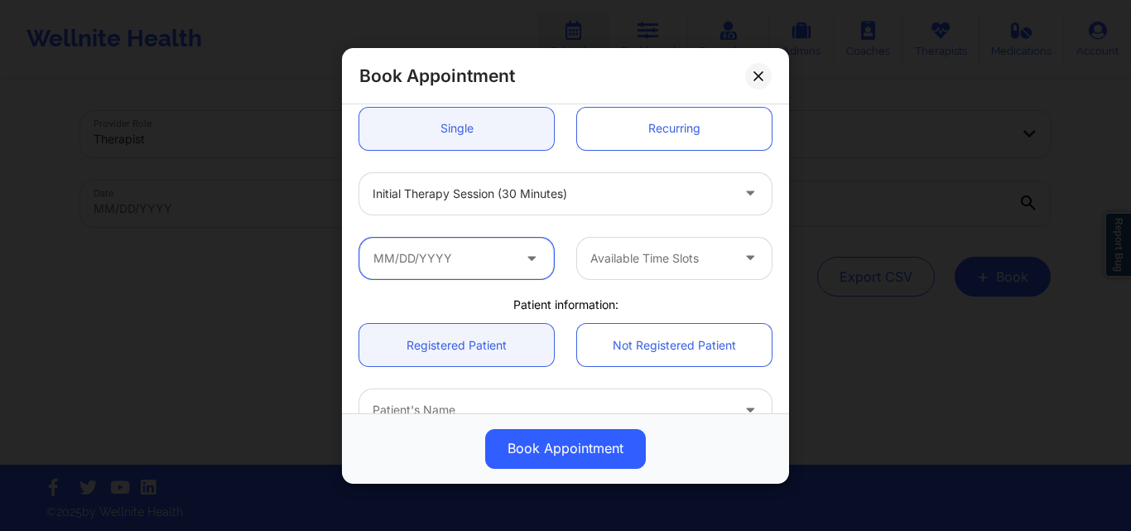
click at [469, 266] on input "text" at bounding box center [456, 257] width 195 height 41
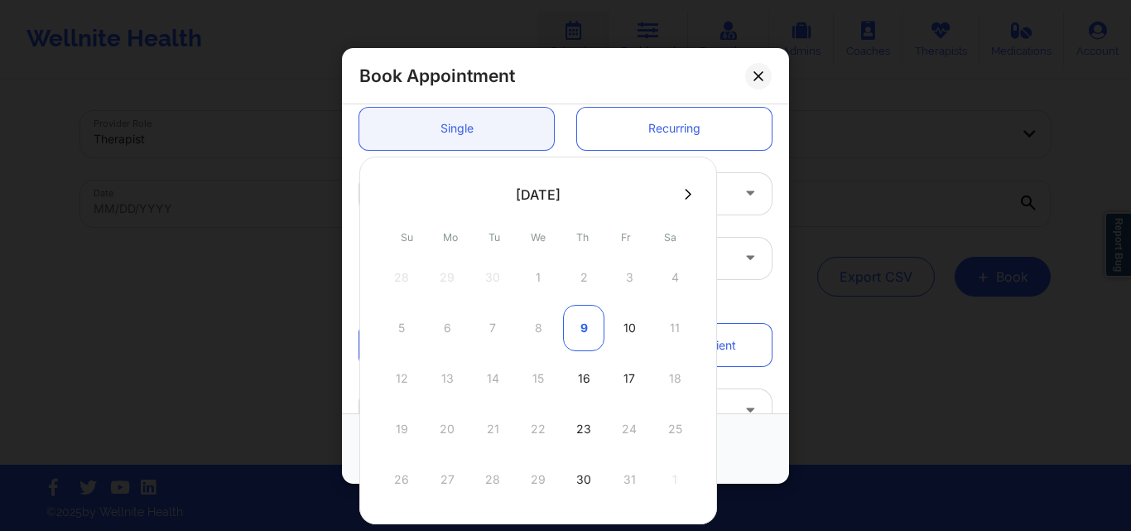
click at [576, 330] on div "9" at bounding box center [583, 328] width 41 height 46
type input "10/09/2025"
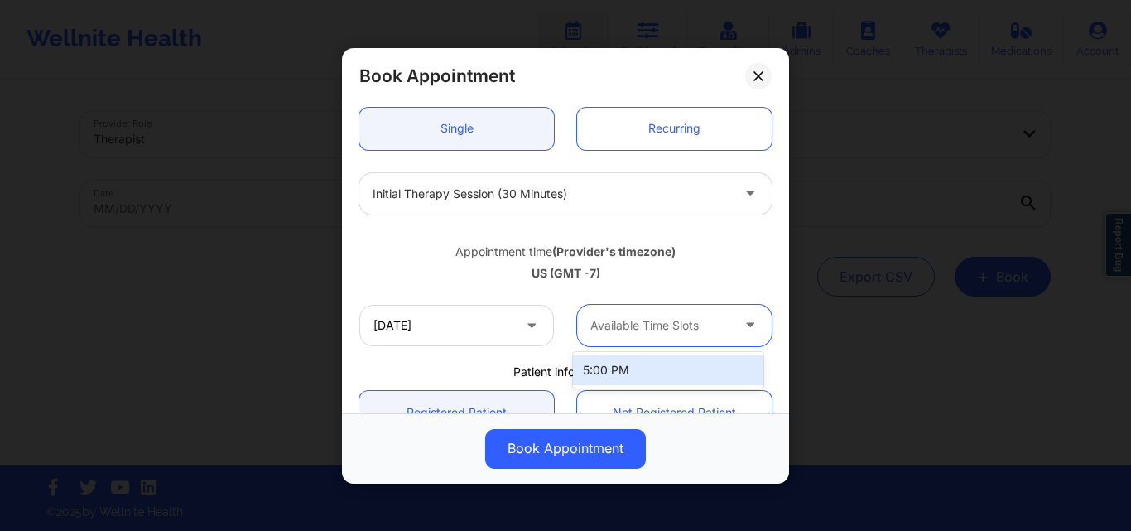
click at [648, 318] on div at bounding box center [661, 326] width 140 height 20
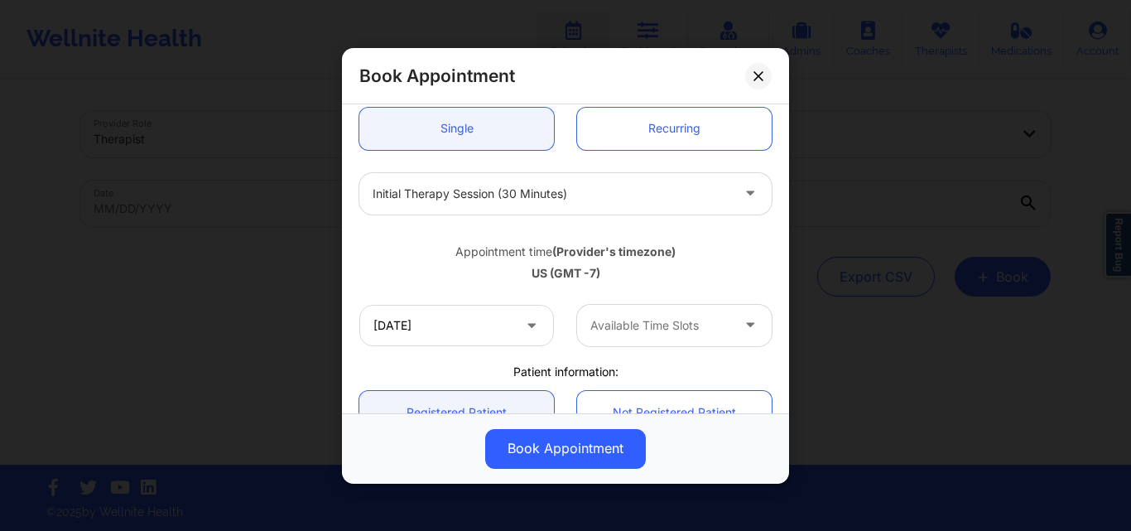
click at [704, 267] on div "US (GMT -7)" at bounding box center [565, 273] width 412 height 17
click at [756, 69] on button at bounding box center [758, 75] width 27 height 27
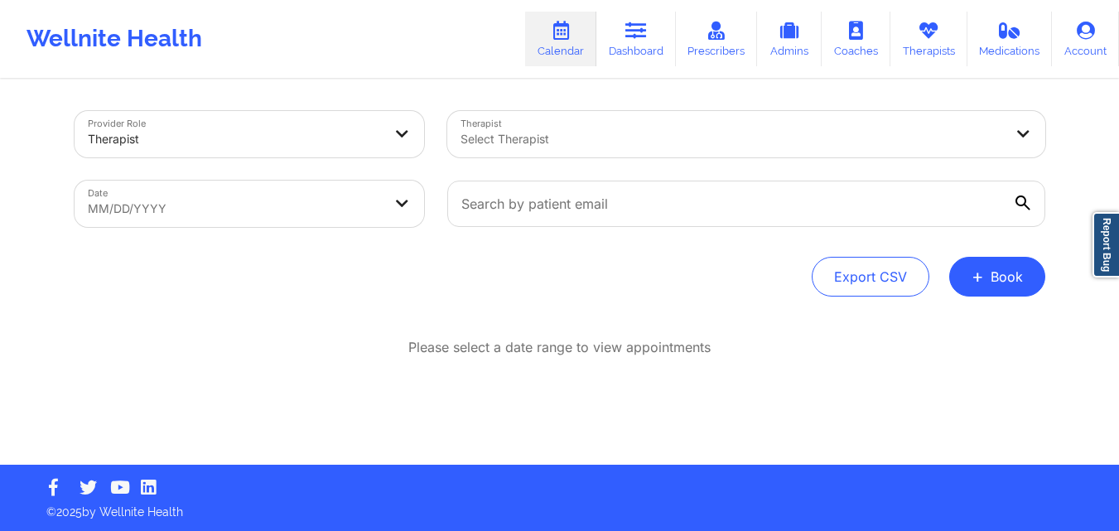
click at [605, 136] on div at bounding box center [731, 139] width 543 height 20
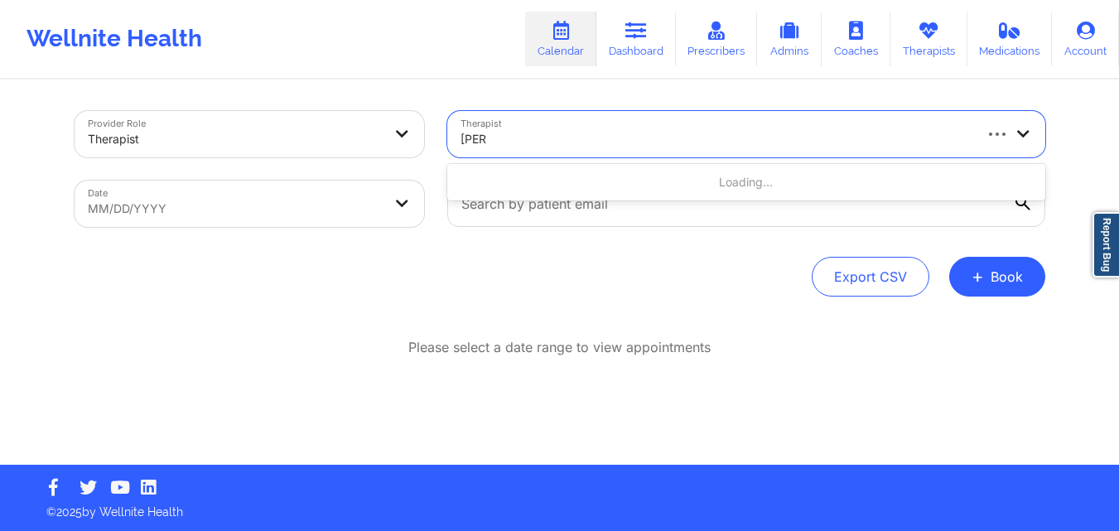
type input "quisha"
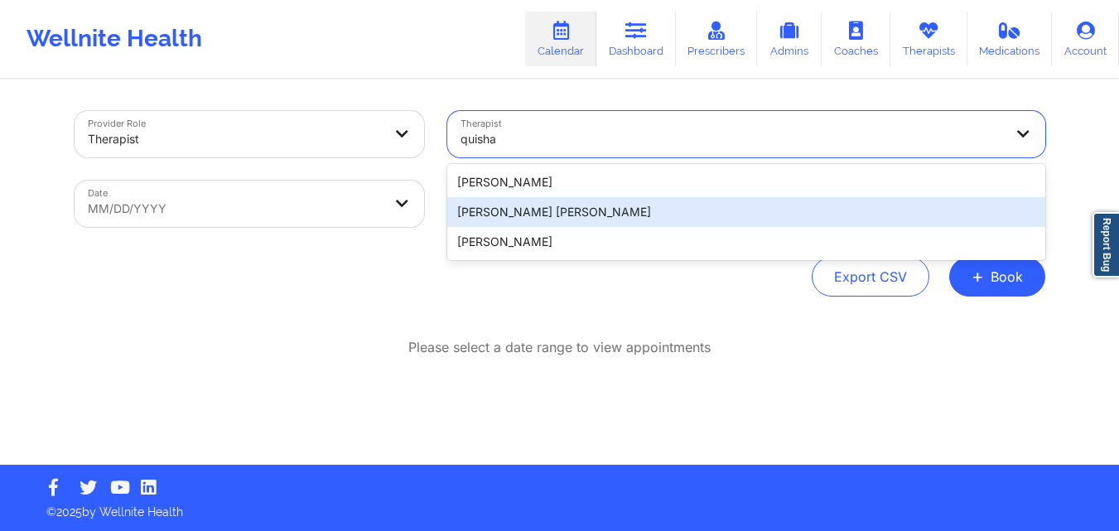
click at [556, 214] on div "Quisha Monique Castro" at bounding box center [746, 212] width 598 height 30
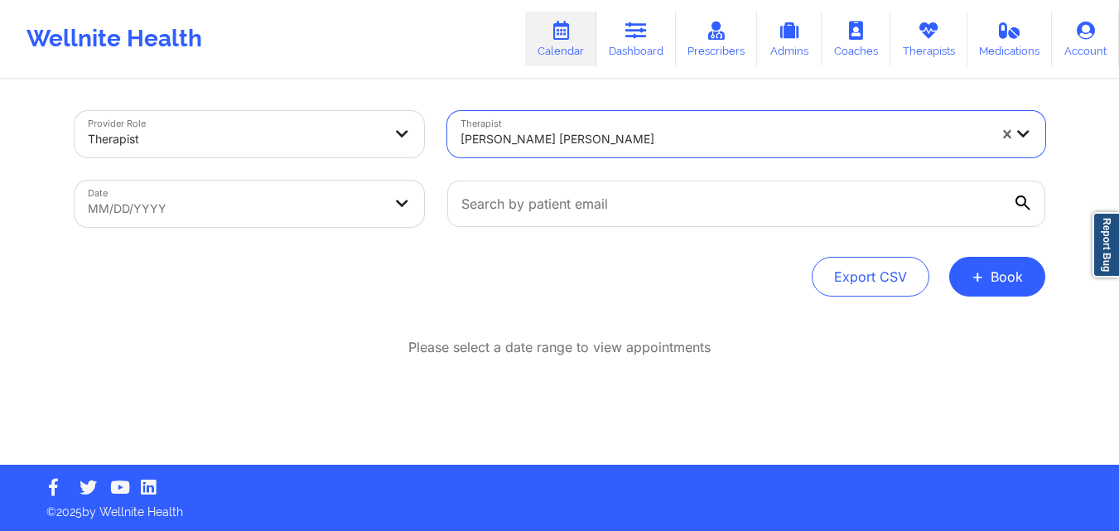
click at [293, 210] on body "Wellnite Health Calendar Dashboard Prescribers Admins Coaches Therapists Medica…" at bounding box center [559, 265] width 1119 height 531
select select "2025-8"
select select "2025-9"
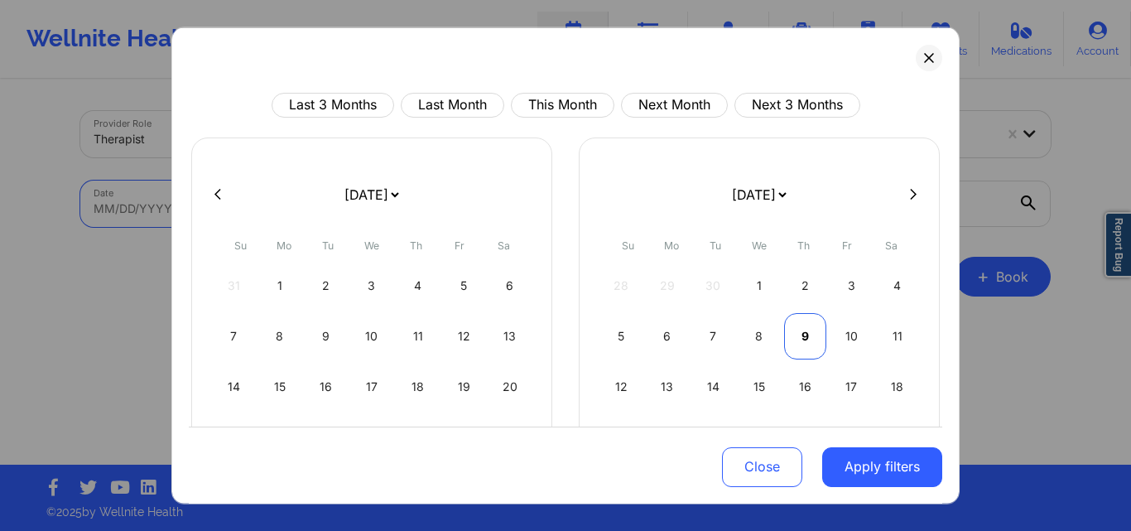
click at [791, 335] on div "9" at bounding box center [805, 335] width 42 height 46
select select "2025-9"
select select "2025-10"
select select "2025-9"
select select "2025-10"
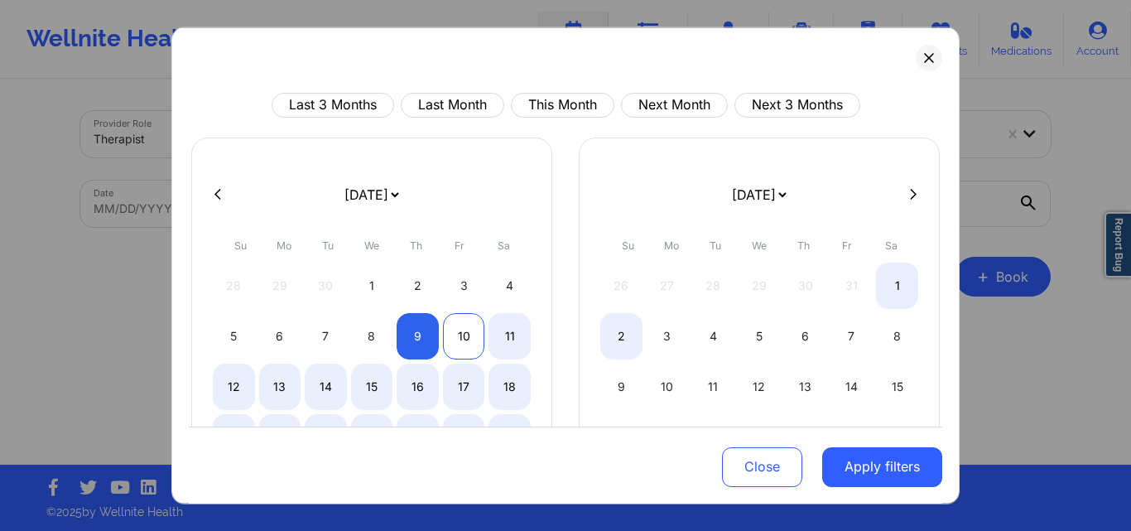
select select "2025-9"
select select "2025-10"
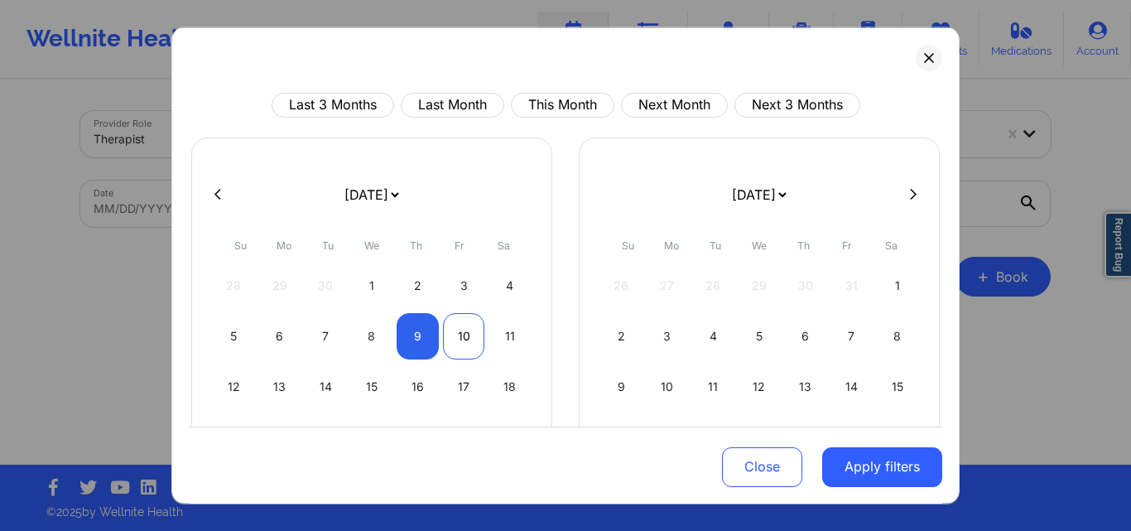
click at [461, 340] on div "10" at bounding box center [464, 335] width 42 height 46
select select "2025-9"
select select "2025-10"
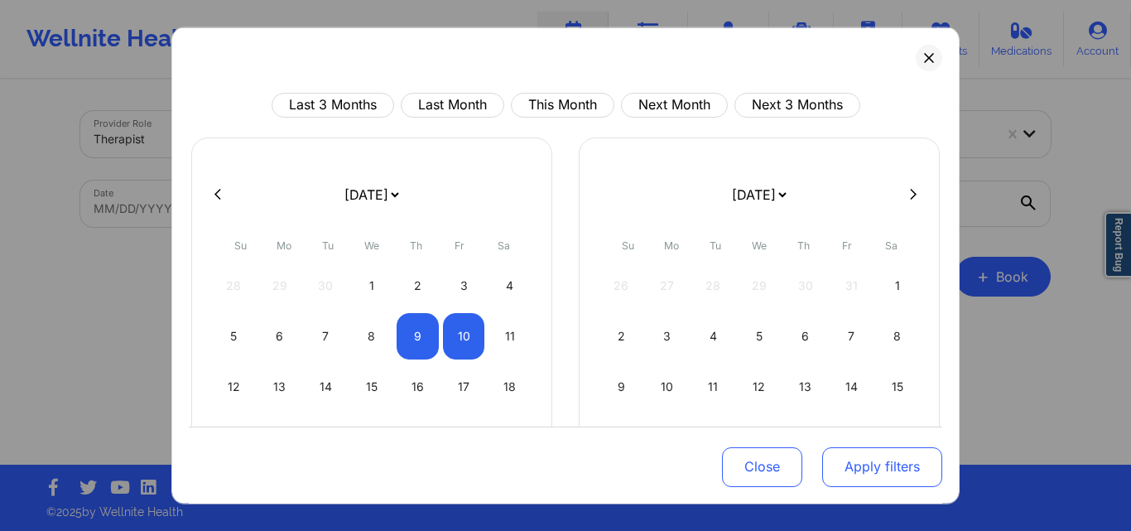
click at [836, 465] on button "Apply filters" at bounding box center [882, 467] width 120 height 40
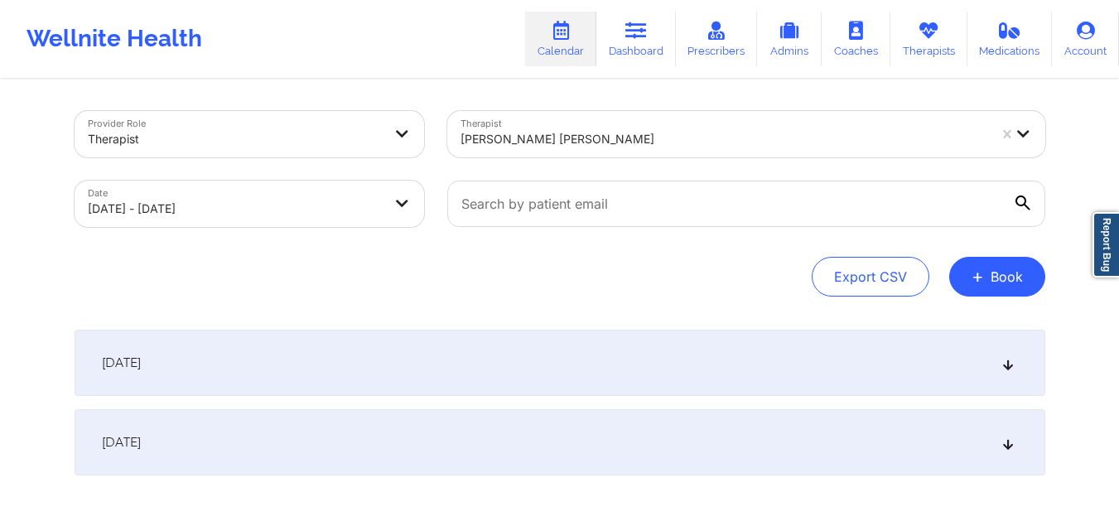
click at [477, 371] on div "October 9, 2025" at bounding box center [560, 363] width 971 height 66
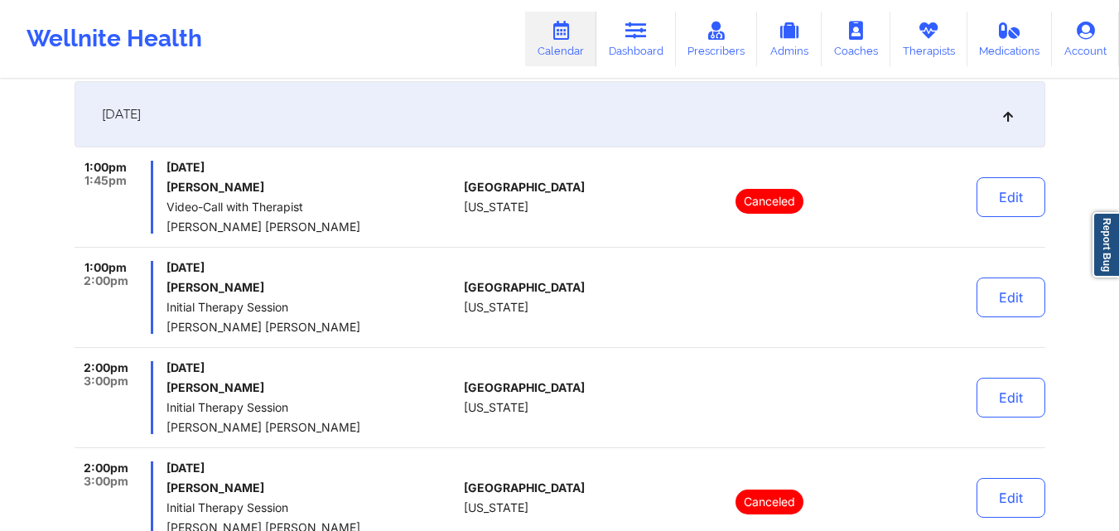
scroll to position [0, 0]
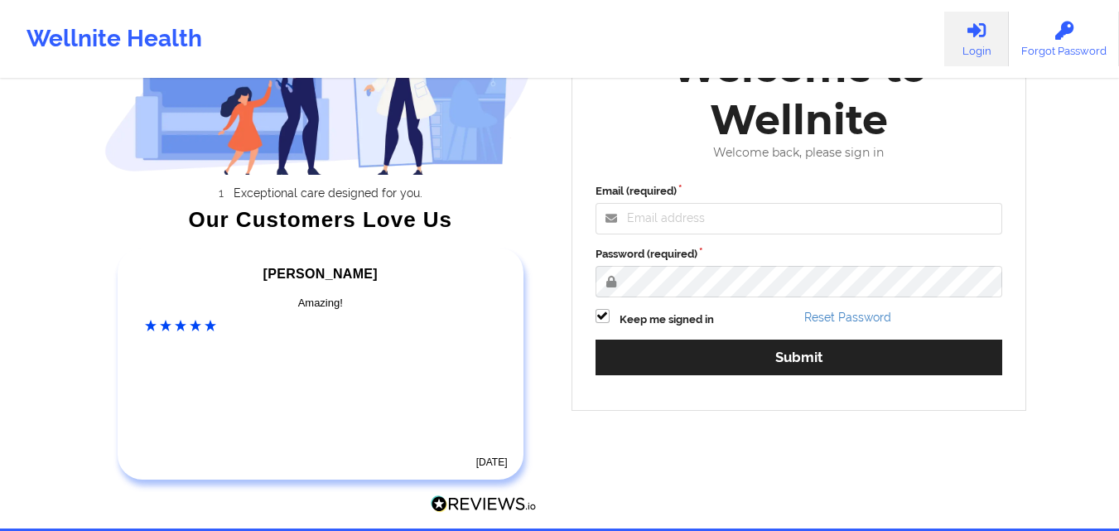
scroll to position [166, 0]
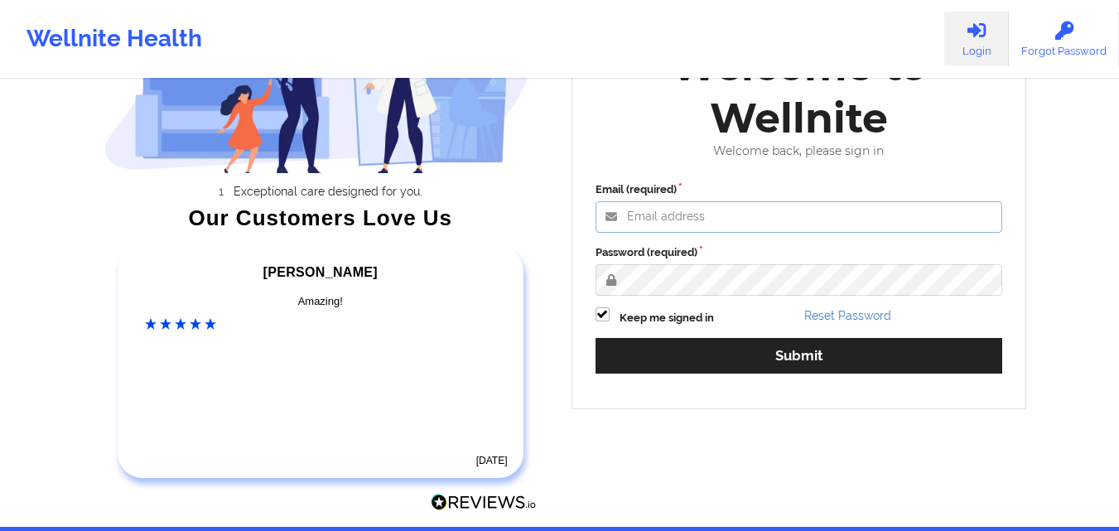
type input "mabel.asuquo@wellnite.com"
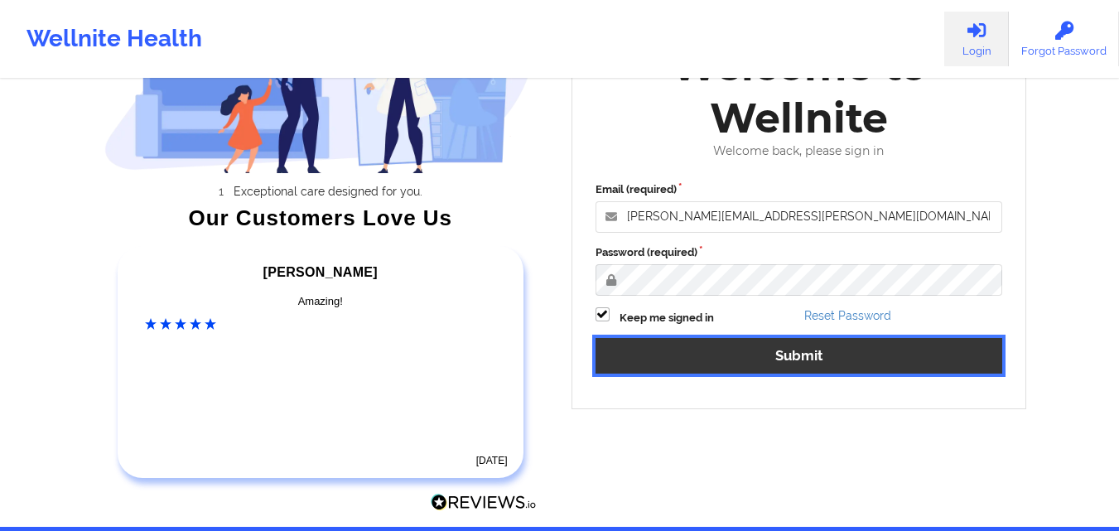
click at [695, 359] on button "Submit" at bounding box center [798, 356] width 407 height 36
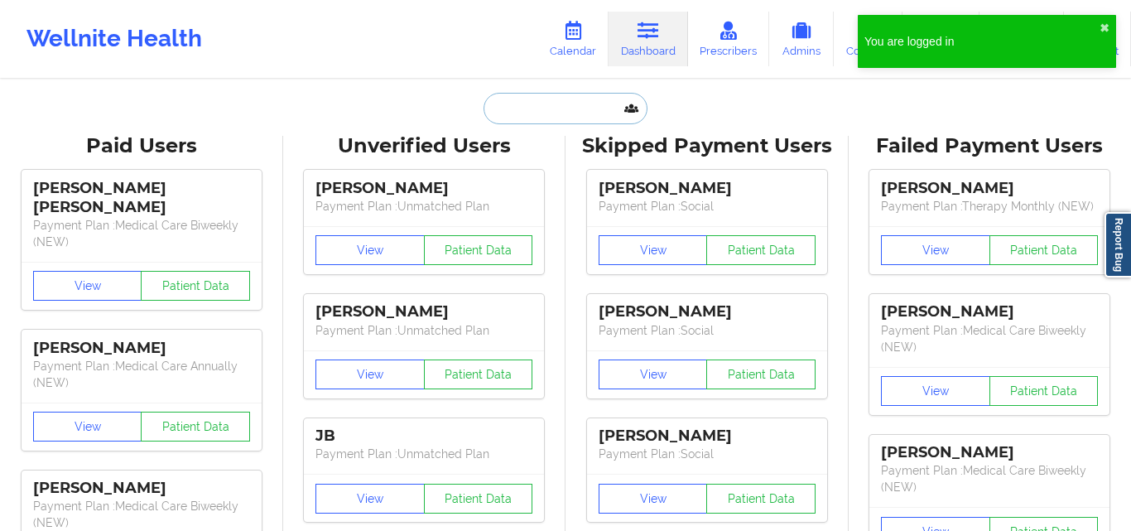
click at [523, 114] on input "text" at bounding box center [566, 108] width 164 height 31
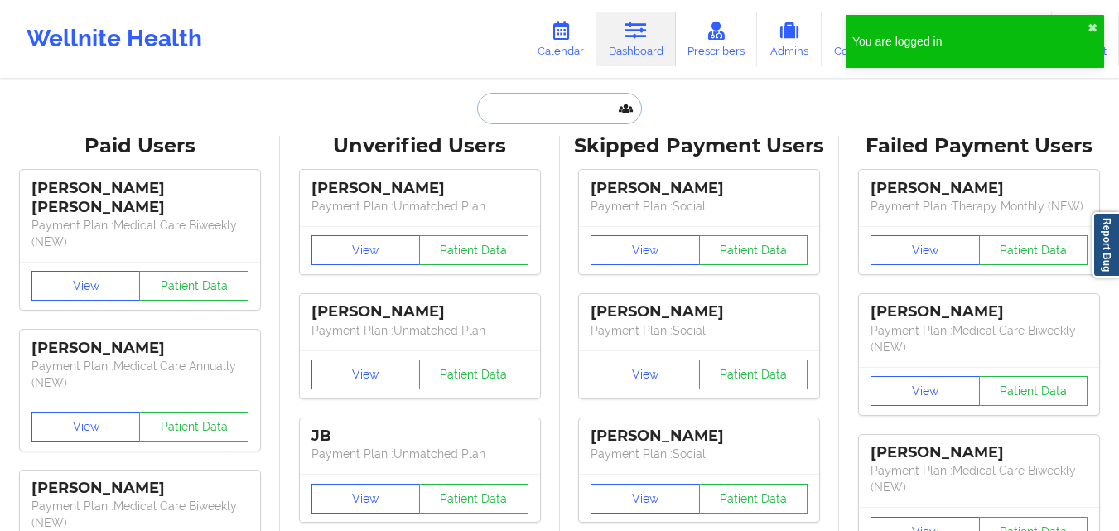
paste input "Matthew Swedin"
type input "Matthew Swedin"
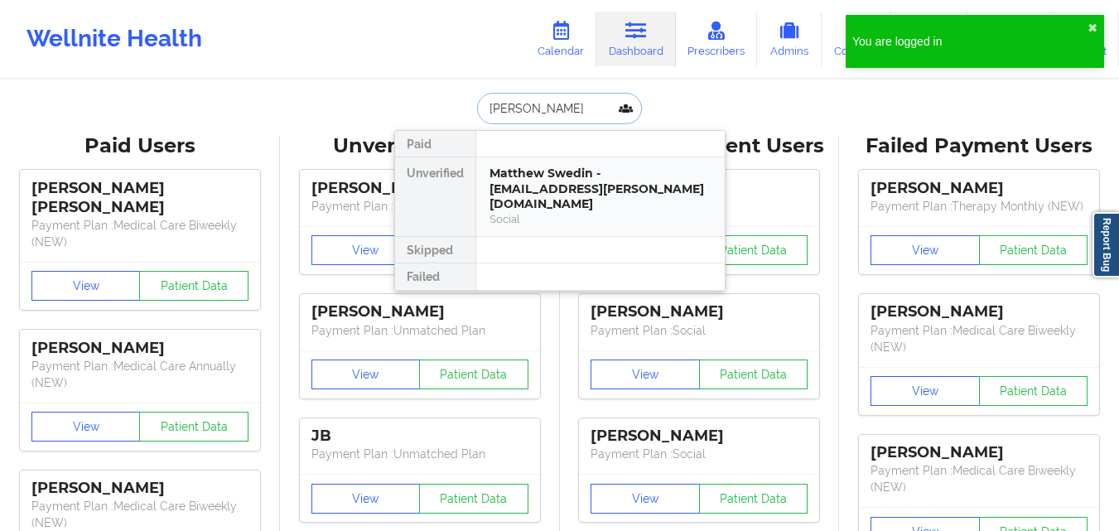
click at [554, 195] on div "Matthew Swedin - swedin.matthew@gmail.com" at bounding box center [600, 189] width 222 height 46
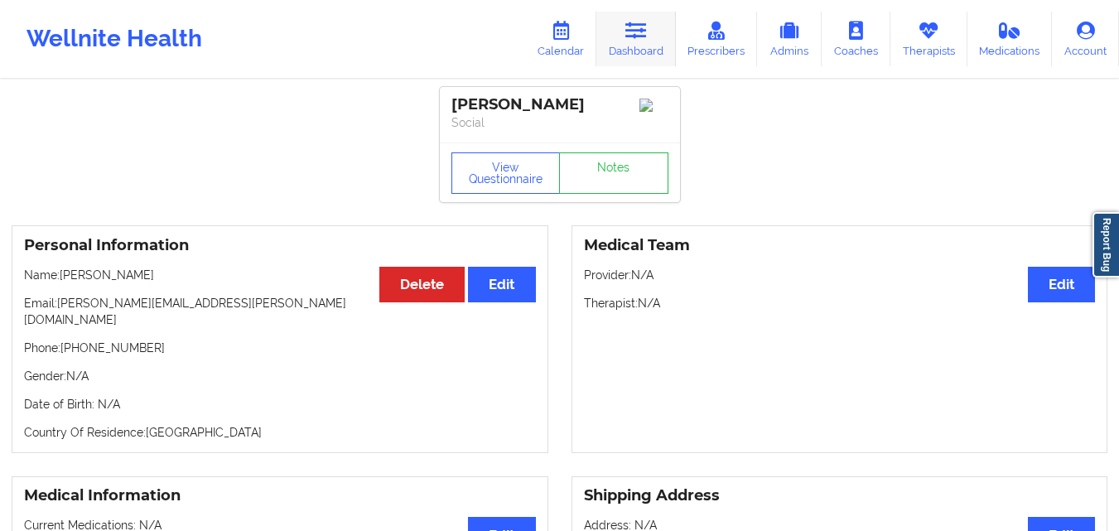
click at [622, 36] on link "Dashboard" at bounding box center [636, 39] width 80 height 55
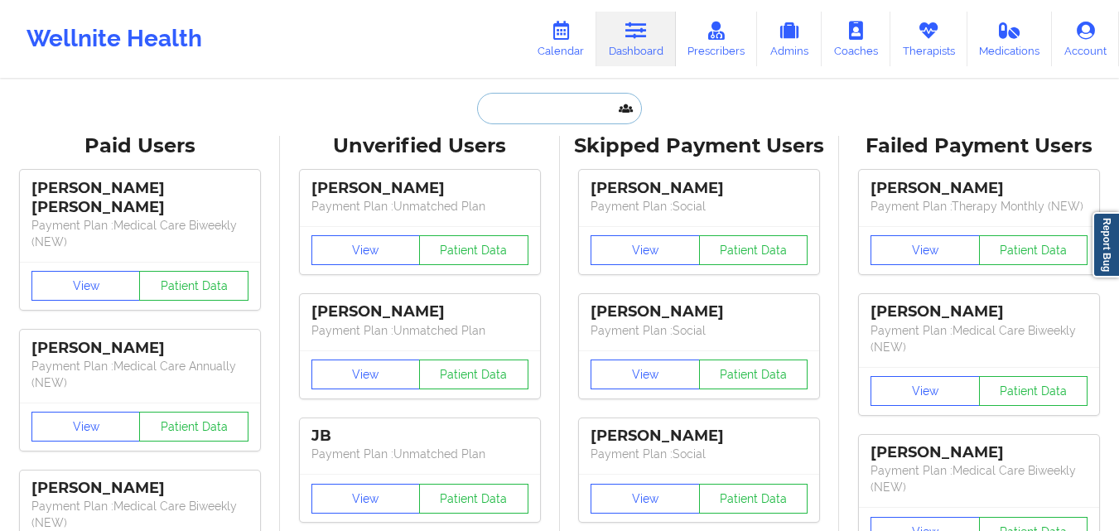
click at [592, 107] on input "text" at bounding box center [559, 108] width 164 height 31
paste input "Sindi Cullhaj"
type input "Sindi Cullhaj"
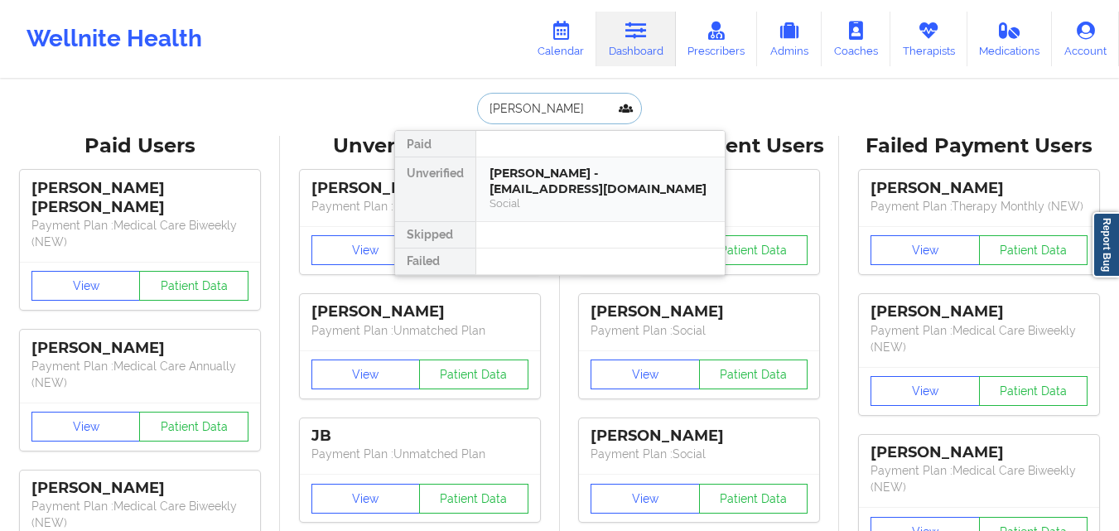
drag, startPoint x: 588, startPoint y: 186, endPoint x: 588, endPoint y: 198, distance: 12.4
click at [588, 198] on div "Social" at bounding box center [600, 203] width 222 height 14
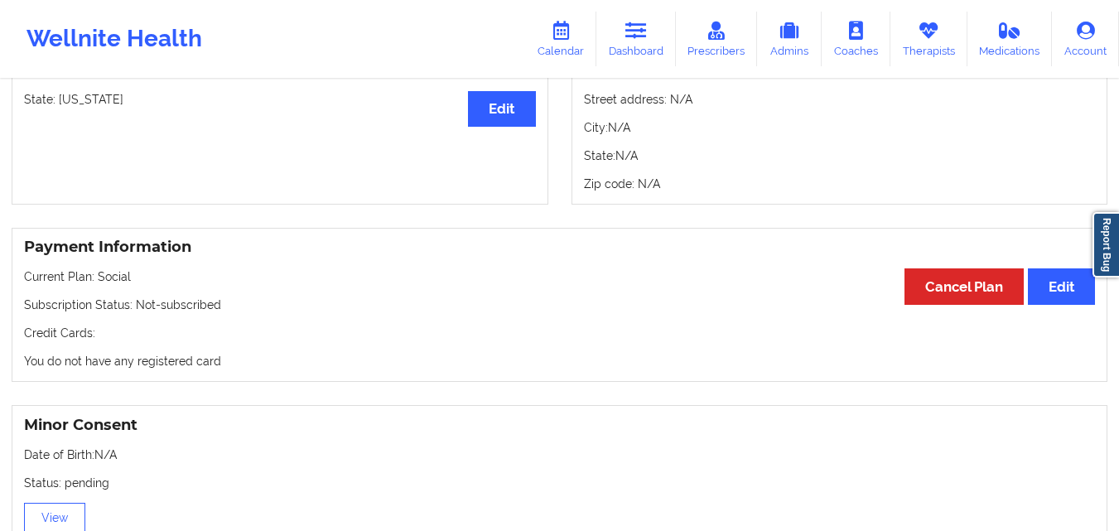
scroll to position [911, 0]
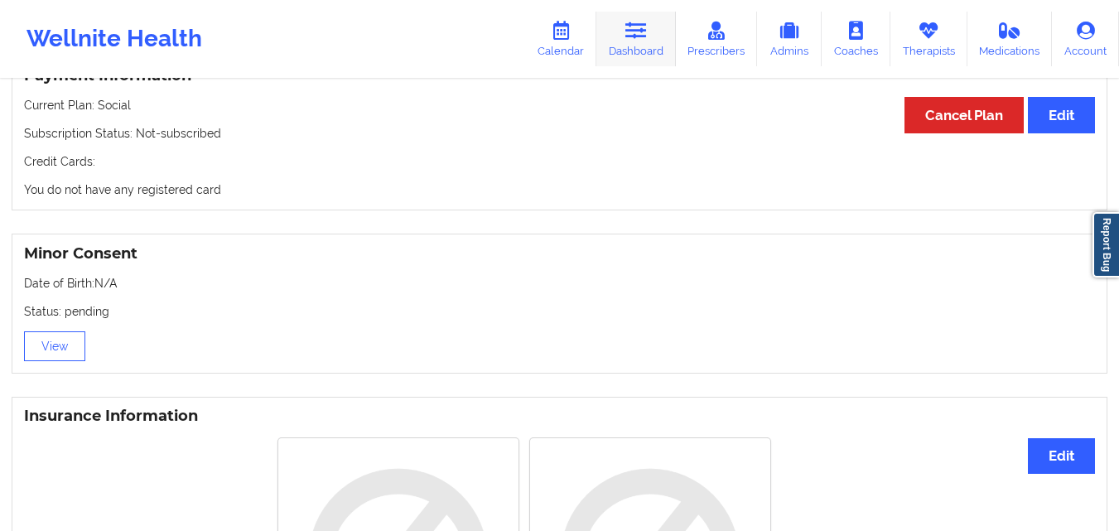
click at [617, 64] on link "Dashboard" at bounding box center [636, 39] width 80 height 55
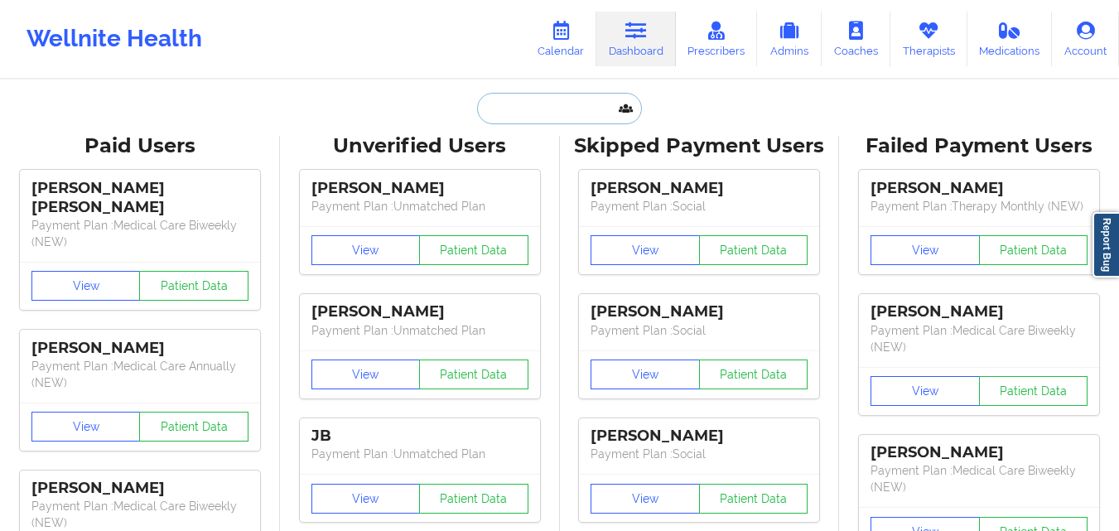
click at [577, 108] on input "text" at bounding box center [559, 108] width 164 height 31
paste input "Daniel Kelley"
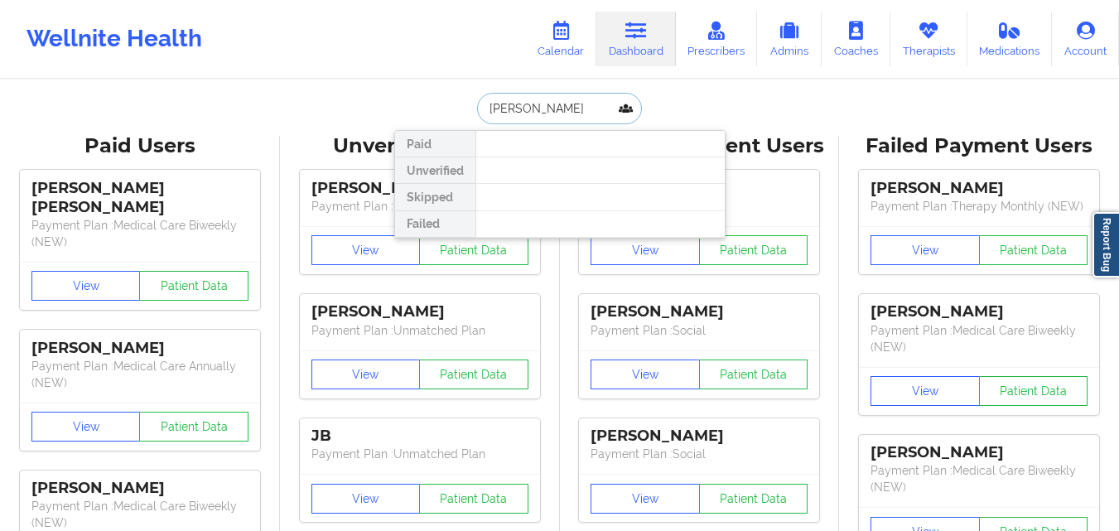
click at [522, 108] on input "Daniel Kelley" at bounding box center [559, 108] width 164 height 31
click at [529, 108] on input "Daniel Kelley" at bounding box center [559, 108] width 164 height 31
click at [499, 107] on input "Daniel Kelley" at bounding box center [559, 108] width 164 height 31
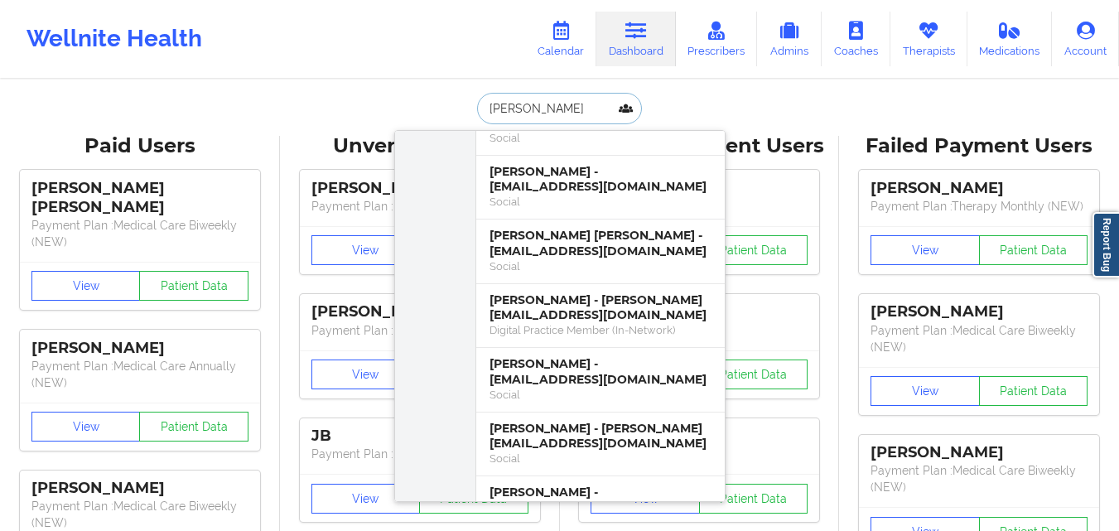
scroll to position [414, 0]
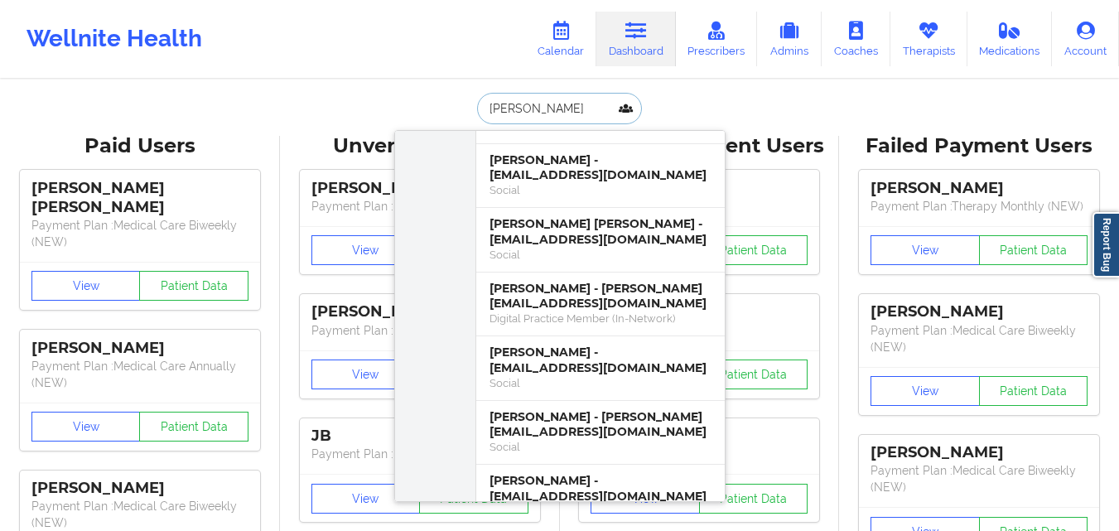
type input "Kelley"
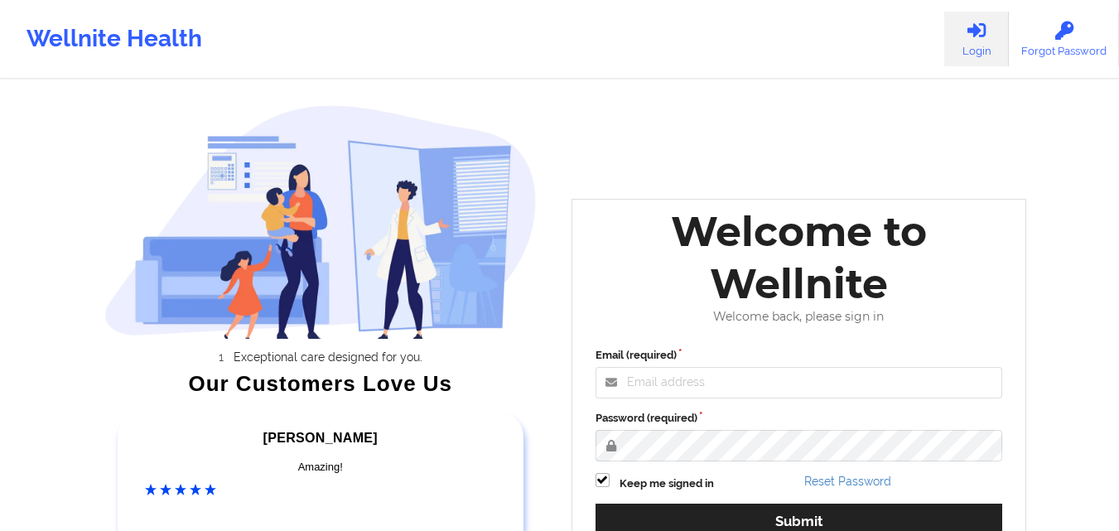
scroll to position [166, 0]
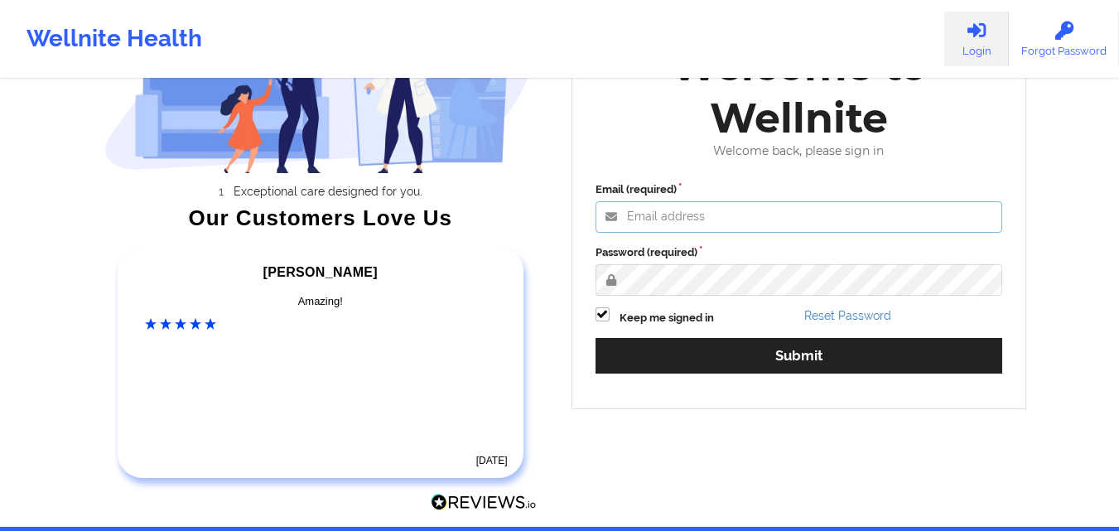
type input "mabel.asuquo@wellnite.com"
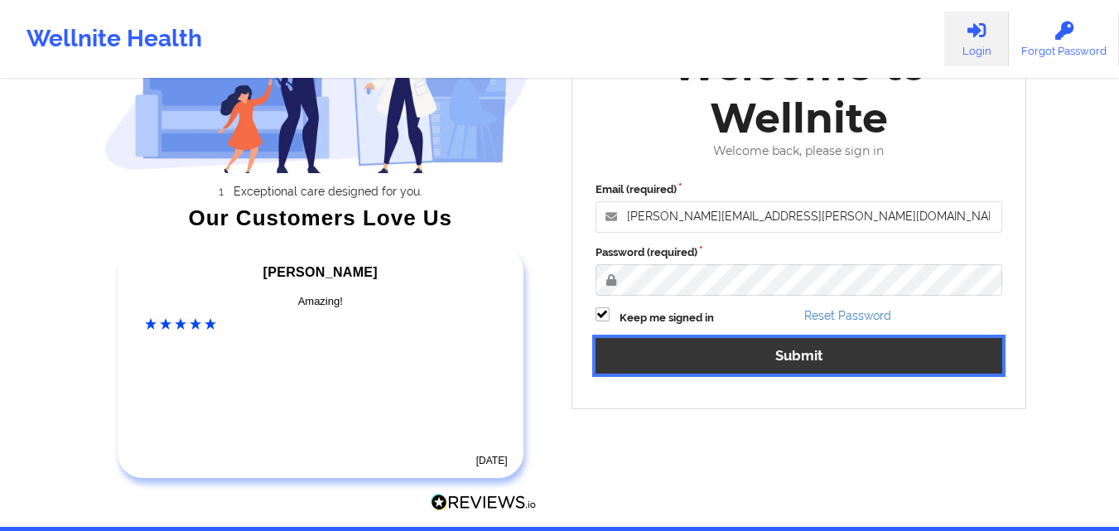
click at [674, 356] on button "Submit" at bounding box center [798, 356] width 407 height 36
